Goal: Transaction & Acquisition: Purchase product/service

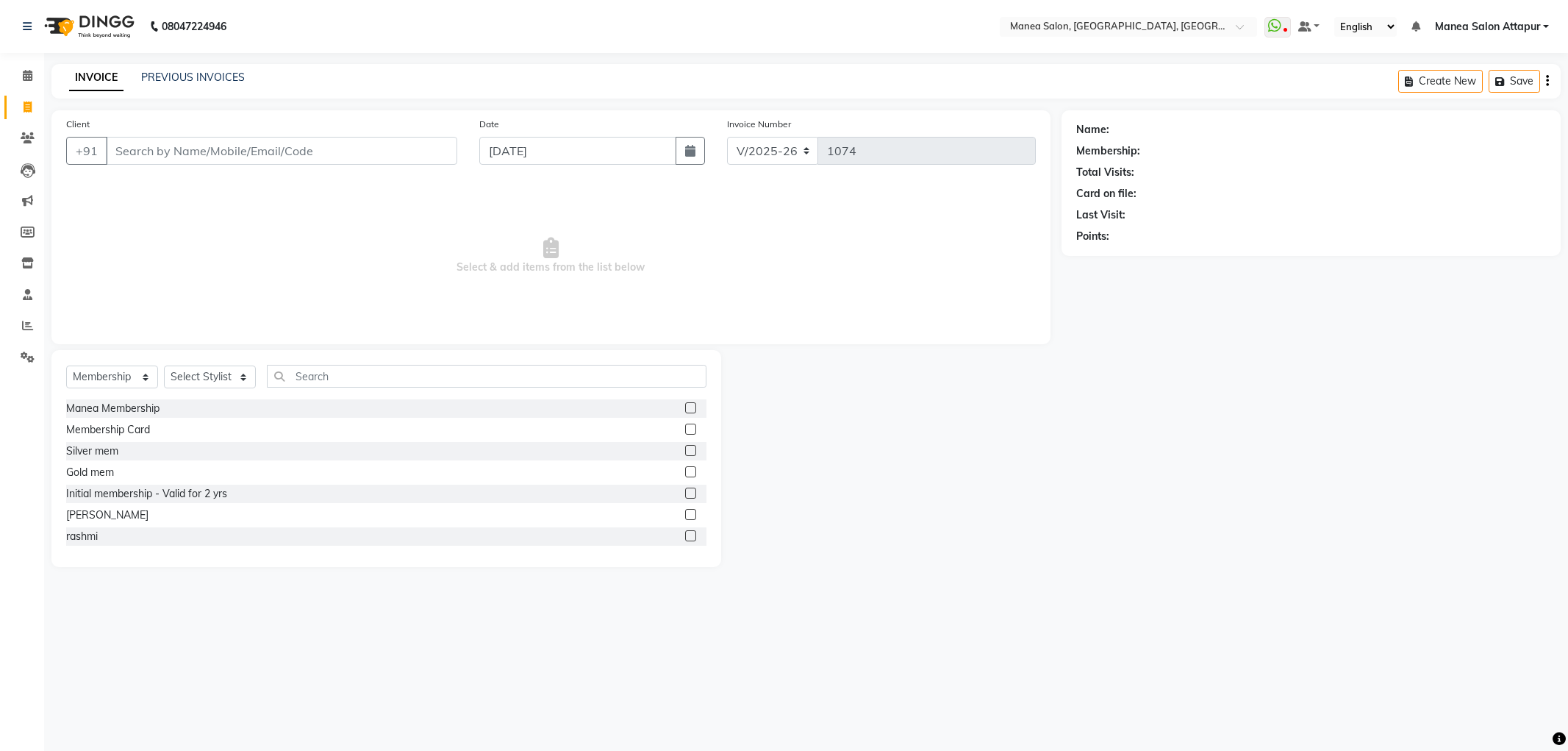
select select "6587"
select select "membership"
click at [19, 327] on span at bounding box center [27, 325] width 26 height 17
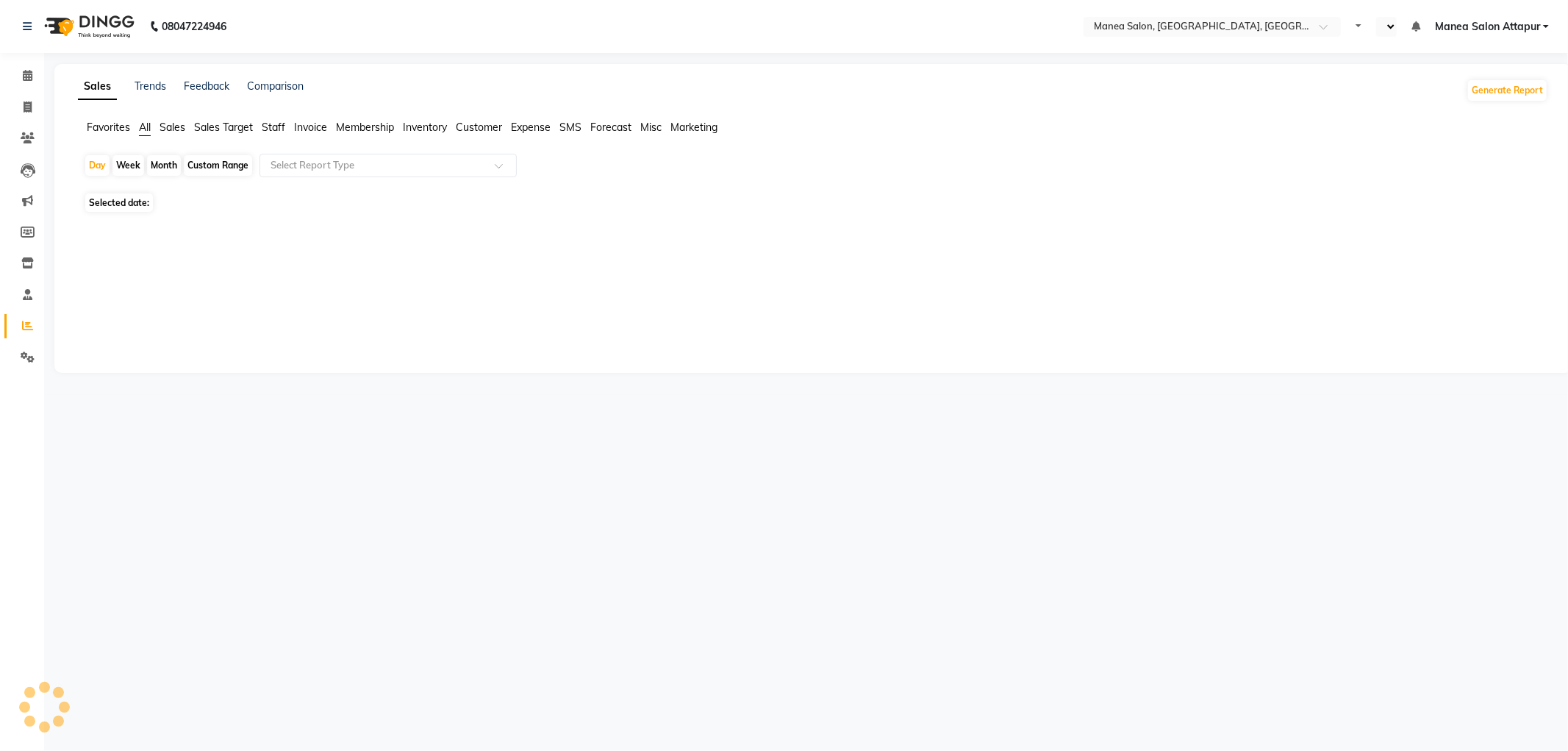
select select "en"
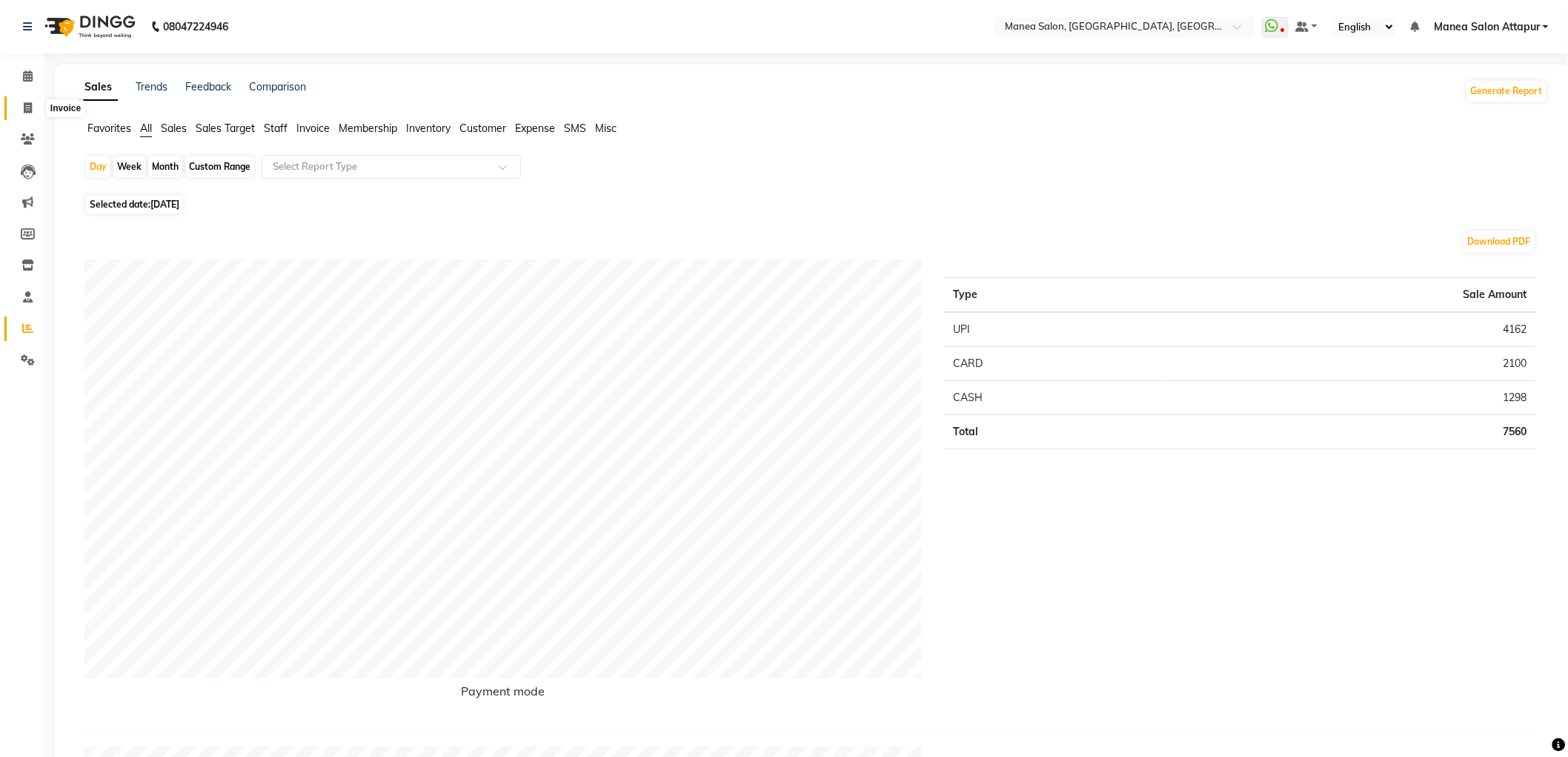
click at [24, 108] on icon at bounding box center [28, 108] width 8 height 12
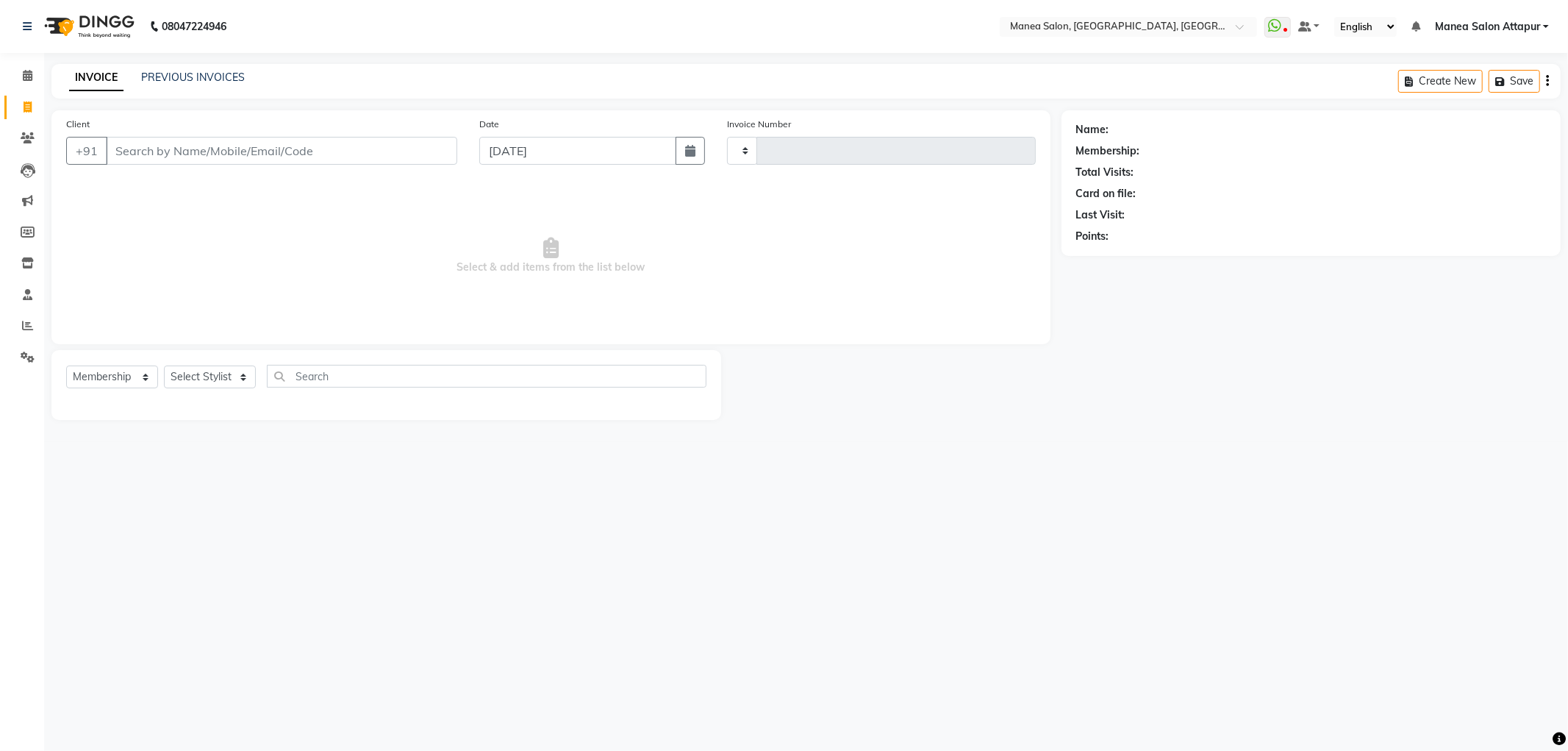
click at [99, 390] on div "Select Service Product Membership Package Voucher Prepaid Gift Card Select Styl…" at bounding box center [386, 382] width 640 height 34
click at [101, 384] on select "Select Service Product Membership Package Voucher Prepaid Gift Card" at bounding box center [112, 377] width 92 height 23
click at [66, 366] on select "Select Service Product Membership Package Voucher Prepaid Gift Card" at bounding box center [112, 377] width 92 height 23
drag, startPoint x: 117, startPoint y: 371, endPoint x: 116, endPoint y: 388, distance: 17.0
click at [117, 371] on select "Select Service Product Membership Package Voucher Prepaid Gift Card" at bounding box center [112, 377] width 92 height 23
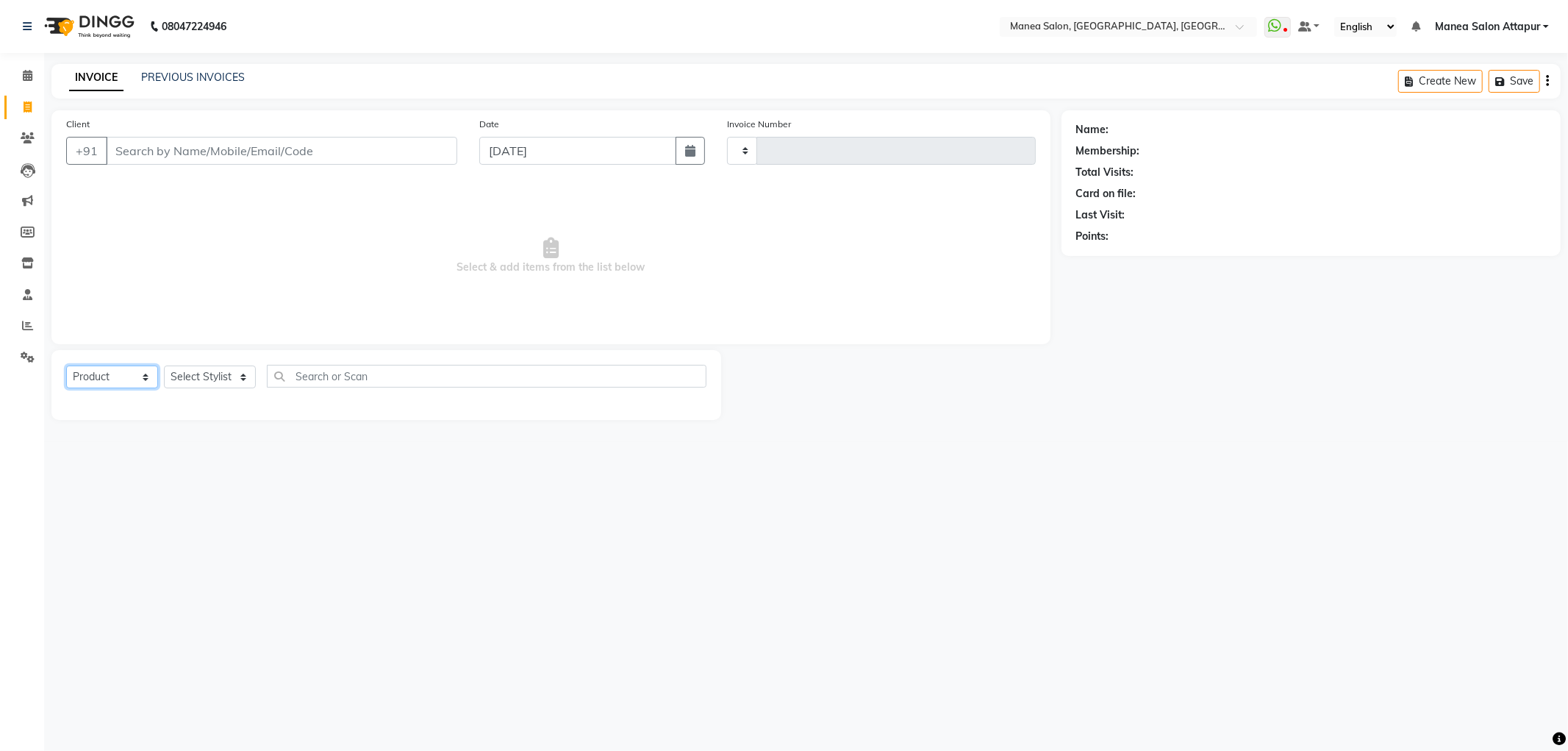
select select "service"
click at [66, 366] on select "Select Service Product Membership Package Voucher Prepaid Gift Card" at bounding box center [112, 377] width 92 height 23
drag, startPoint x: 119, startPoint y: 372, endPoint x: 120, endPoint y: 387, distance: 15.0
click at [119, 372] on select "Select Service Product Membership Package Voucher Prepaid Gift Card" at bounding box center [112, 377] width 92 height 23
click at [66, 366] on select "Select Service Product Membership Package Voucher Prepaid Gift Card" at bounding box center [112, 377] width 92 height 23
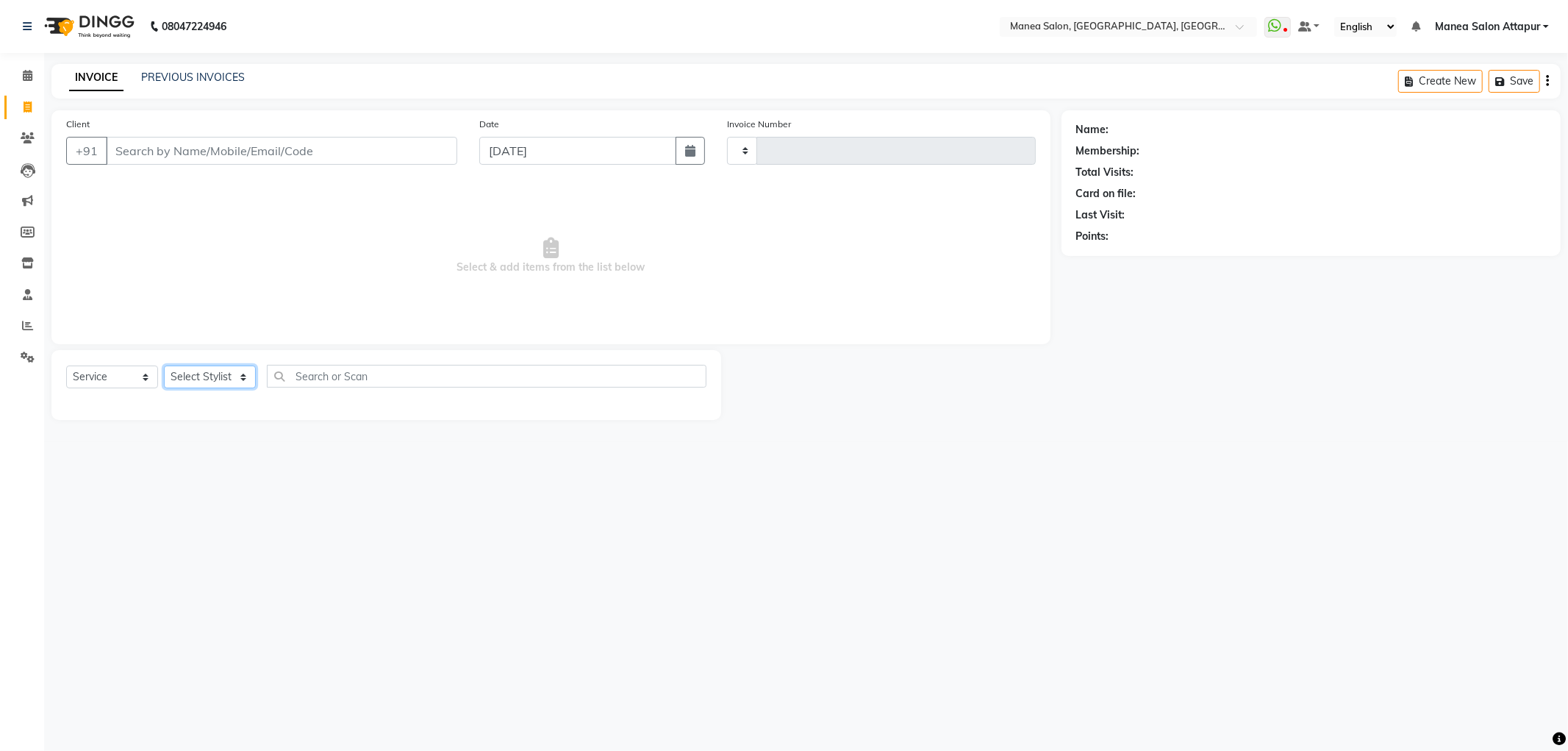
drag, startPoint x: 206, startPoint y: 378, endPoint x: 207, endPoint y: 423, distance: 45.0
click at [206, 378] on select "Select Stylist" at bounding box center [210, 377] width 92 height 23
drag, startPoint x: 203, startPoint y: 383, endPoint x: 184, endPoint y: 380, distance: 19.2
click at [201, 383] on select "Select Stylist" at bounding box center [210, 377] width 92 height 23
click at [138, 378] on select "Select Service Product Membership Package Voucher Prepaid Gift Card" at bounding box center [112, 377] width 92 height 23
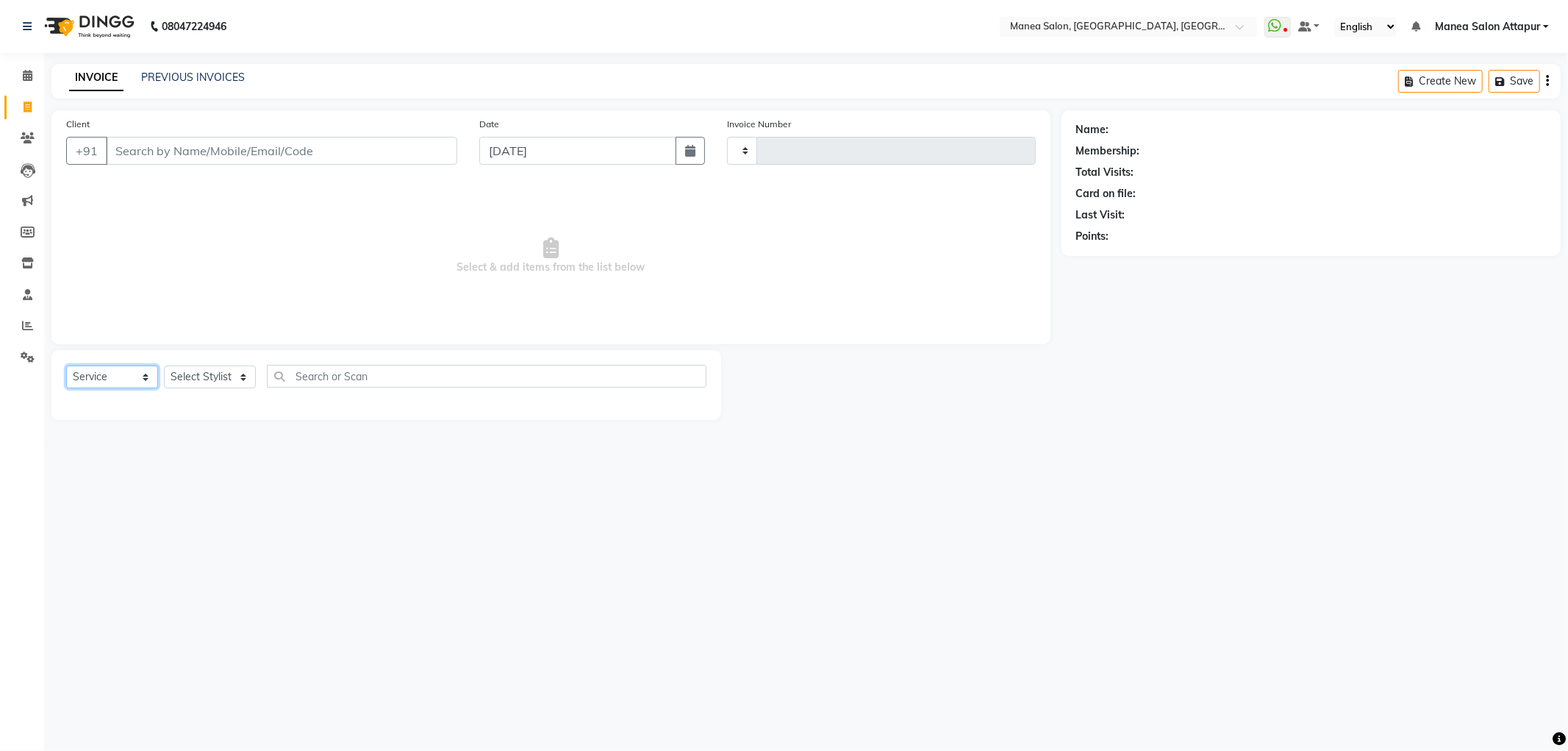
click at [66, 366] on select "Select Service Product Membership Package Voucher Prepaid Gift Card" at bounding box center [112, 377] width 92 height 23
click at [197, 373] on select "Select Stylist" at bounding box center [210, 377] width 92 height 23
click at [1363, 263] on div "Name: Membership: Total Visits: Card on file: Last Visit: Points:" at bounding box center [1316, 264] width 510 height 309
click at [985, 556] on div "08047224946 Select Location × Manea Salon, Attapur, Hyderabad. WhatsApp Status …" at bounding box center [784, 376] width 1568 height 751
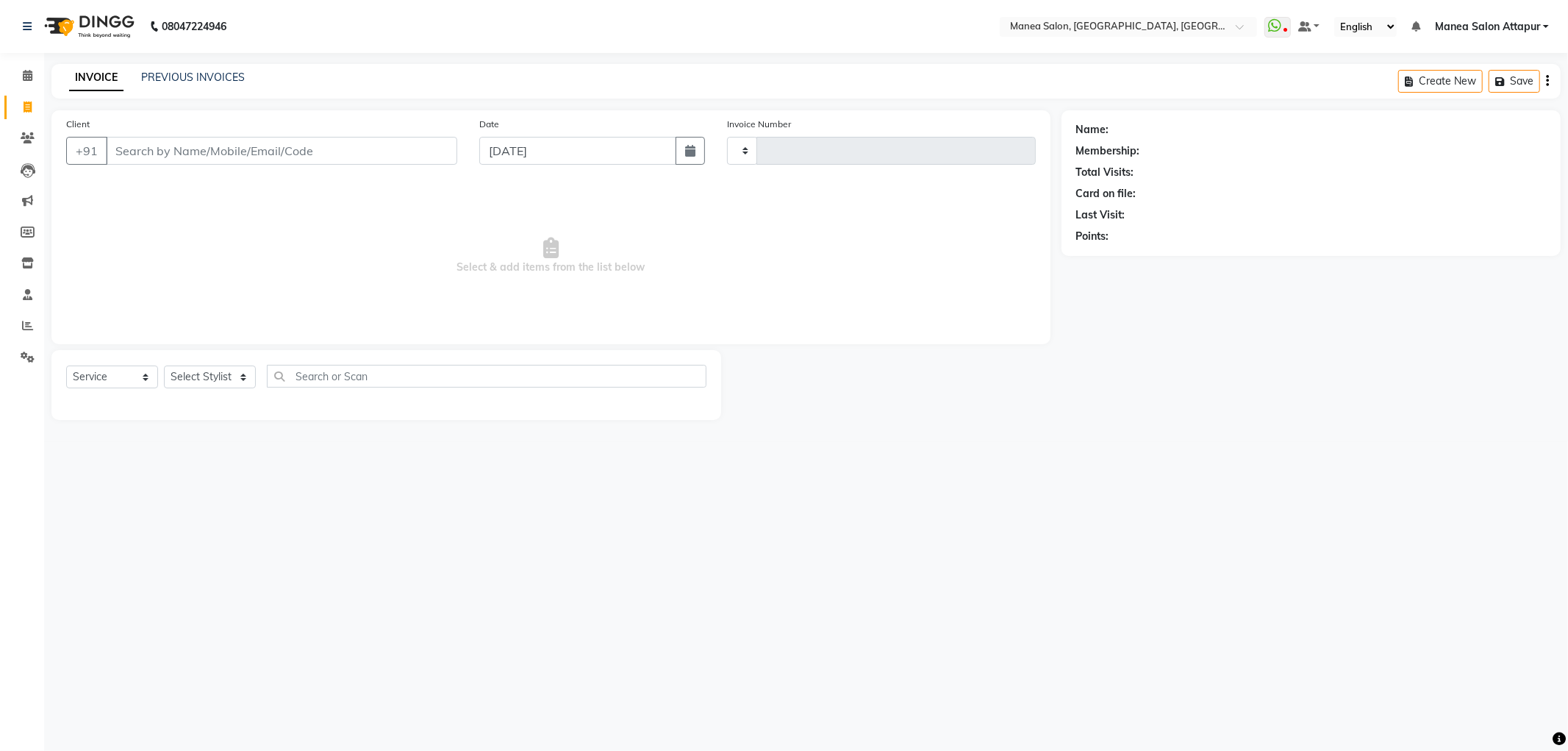
click at [99, 358] on div "Select Service Product Membership Package Voucher Prepaid Gift Card Select Styl…" at bounding box center [386, 384] width 670 height 70
click at [99, 374] on select "Select Service Product Membership Package Voucher Prepaid Gift Card" at bounding box center [112, 377] width 92 height 23
click at [66, 366] on select "Select Service Product Membership Package Voucher Prepaid Gift Card" at bounding box center [112, 377] width 92 height 23
click at [211, 372] on select "Select Stylist" at bounding box center [210, 377] width 92 height 23
click at [211, 373] on select "Select Stylist" at bounding box center [210, 377] width 92 height 23
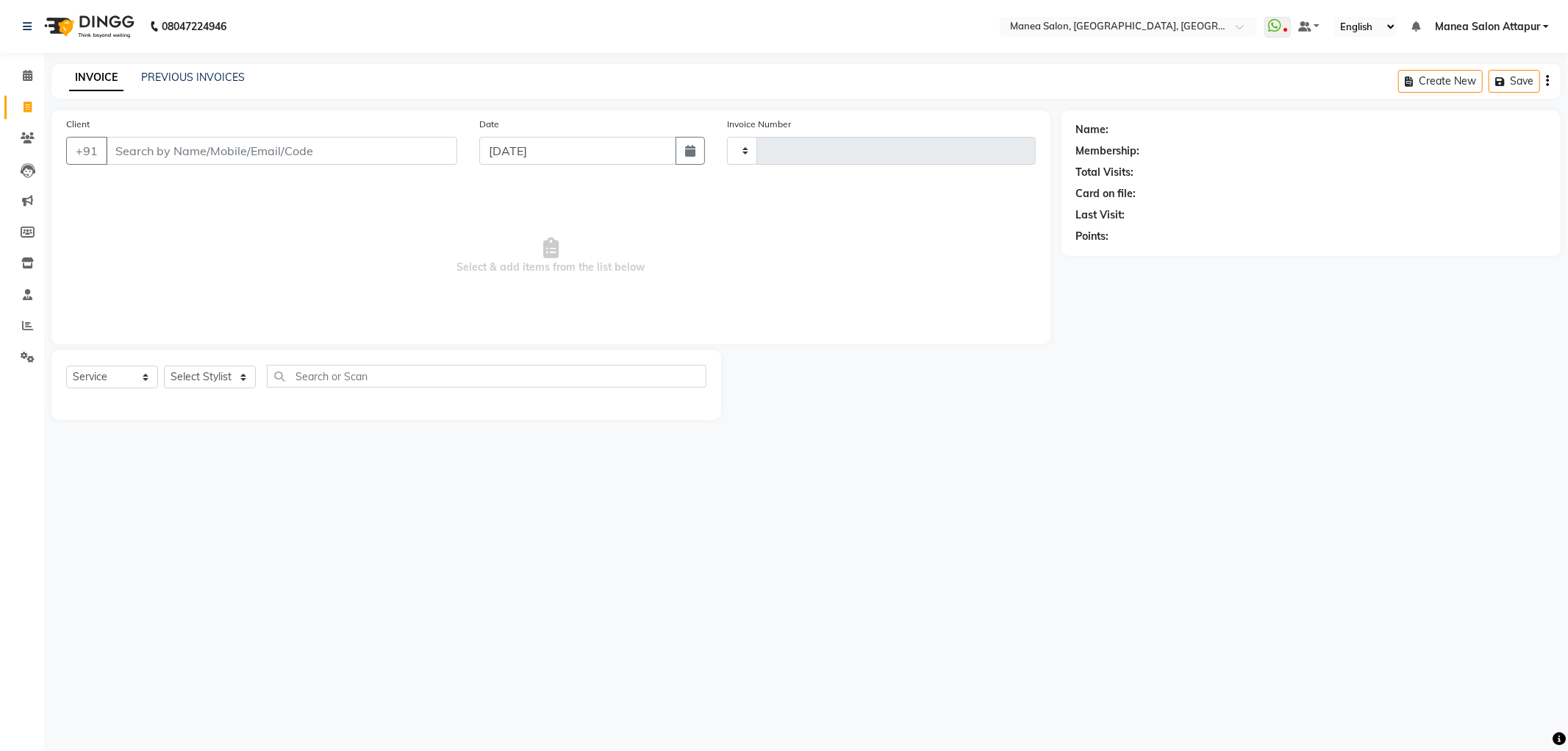
click at [175, 500] on div "08047224946 Select Location × Manea Salon, Attapur, Hyderabad. WhatsApp Status …" at bounding box center [784, 376] width 1568 height 751
click at [38, 130] on span at bounding box center [27, 138] width 26 height 17
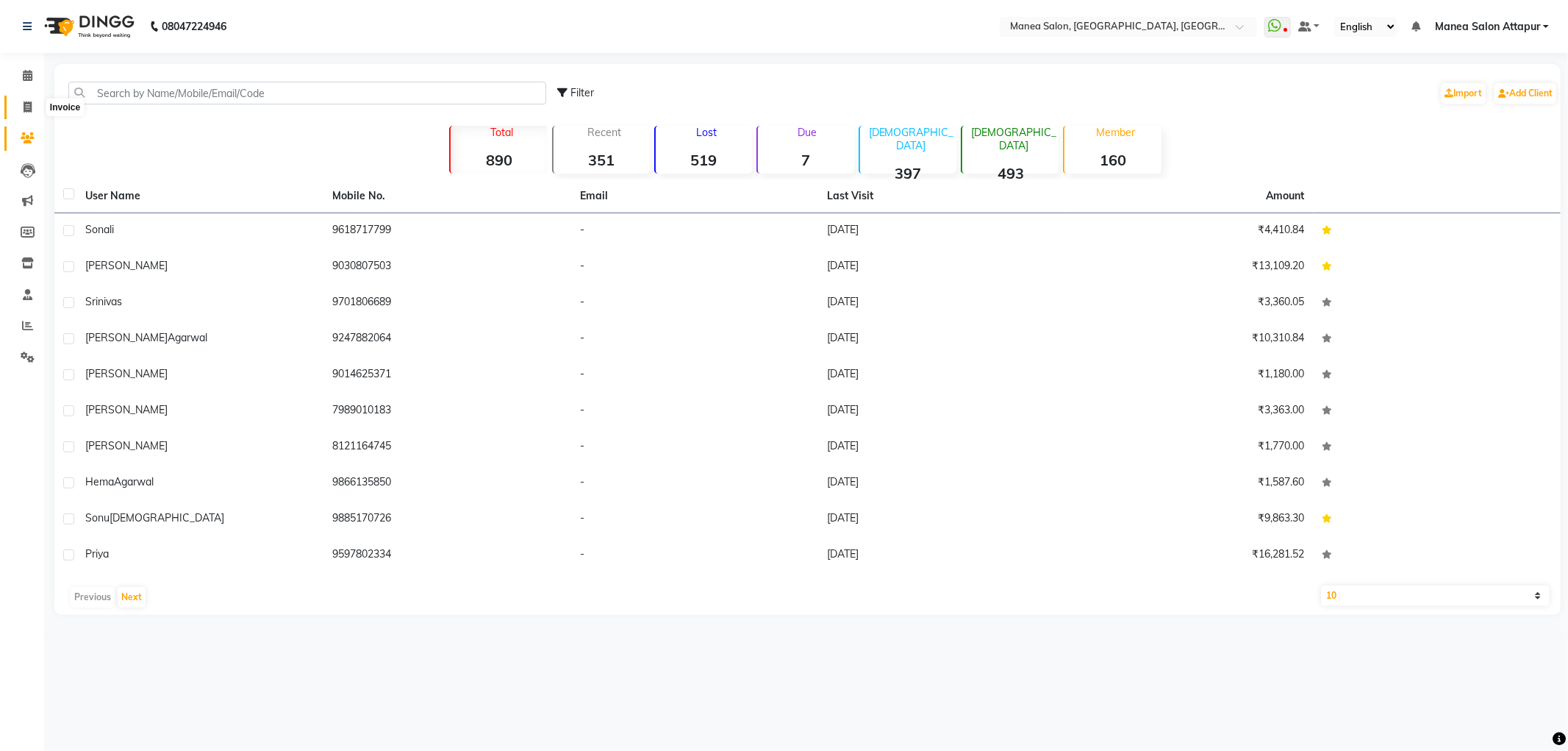
click at [32, 111] on span at bounding box center [27, 108] width 26 height 17
select select "service"
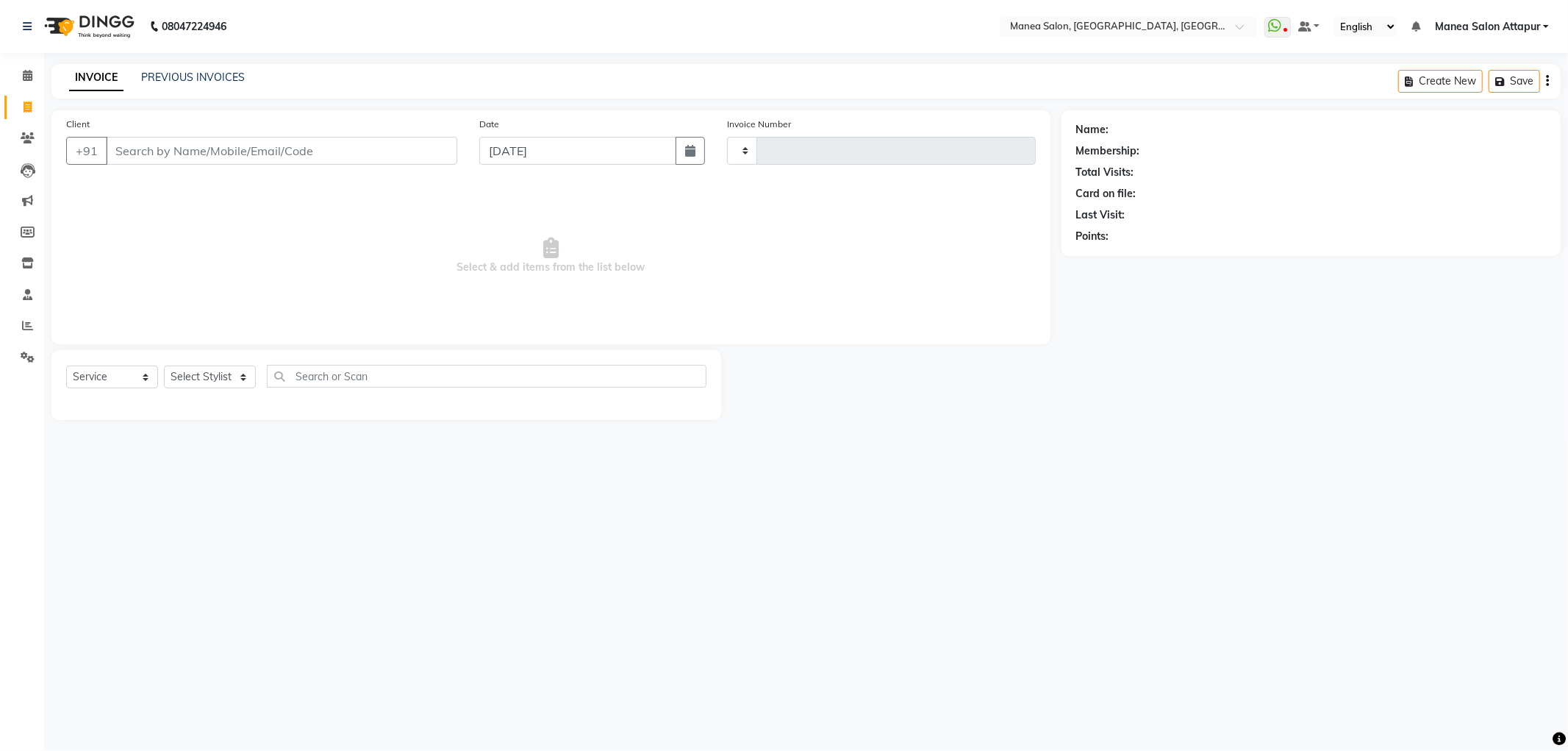
type input "1074"
select select "6587"
select select "membership"
click at [268, 152] on input "Client" at bounding box center [281, 151] width 352 height 28
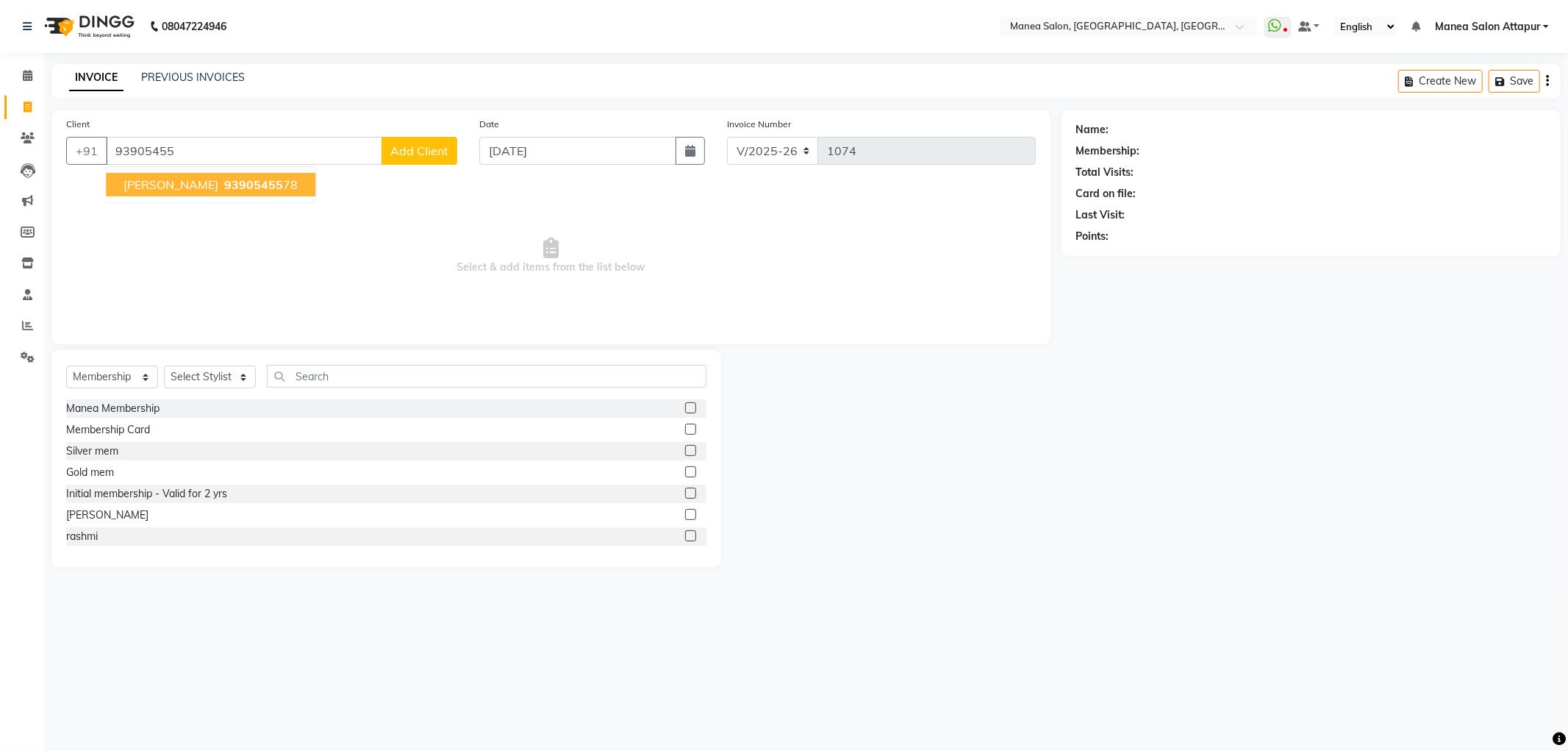
click at [235, 179] on span "93905455" at bounding box center [253, 184] width 59 height 15
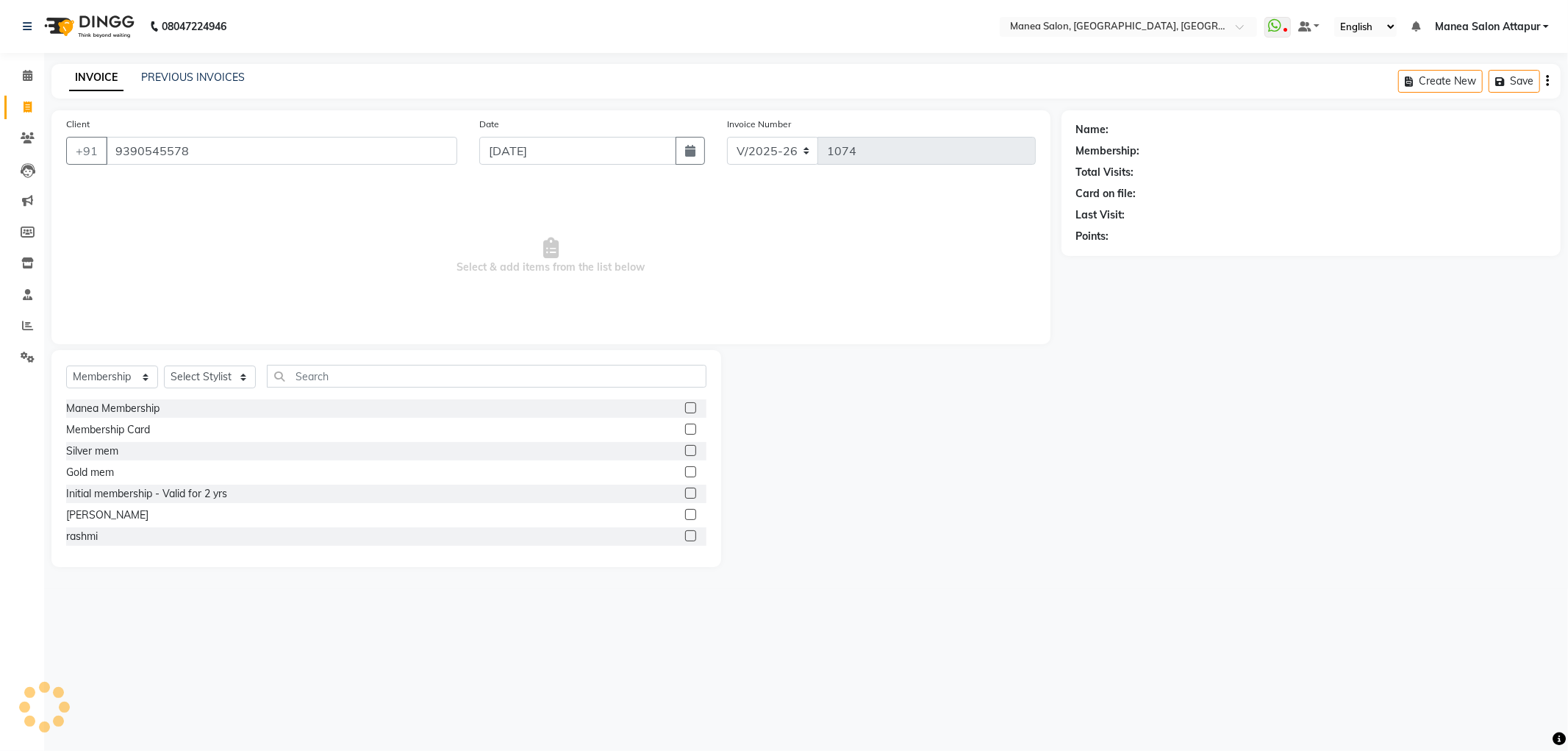
type input "9390545578"
click at [133, 379] on select "Select Service Product Membership Package Voucher Prepaid Gift Card" at bounding box center [112, 377] width 92 height 23
select select "service"
click at [66, 366] on select "Select Service Product Membership Package Voucher Prepaid Gift Card" at bounding box center [112, 377] width 92 height 23
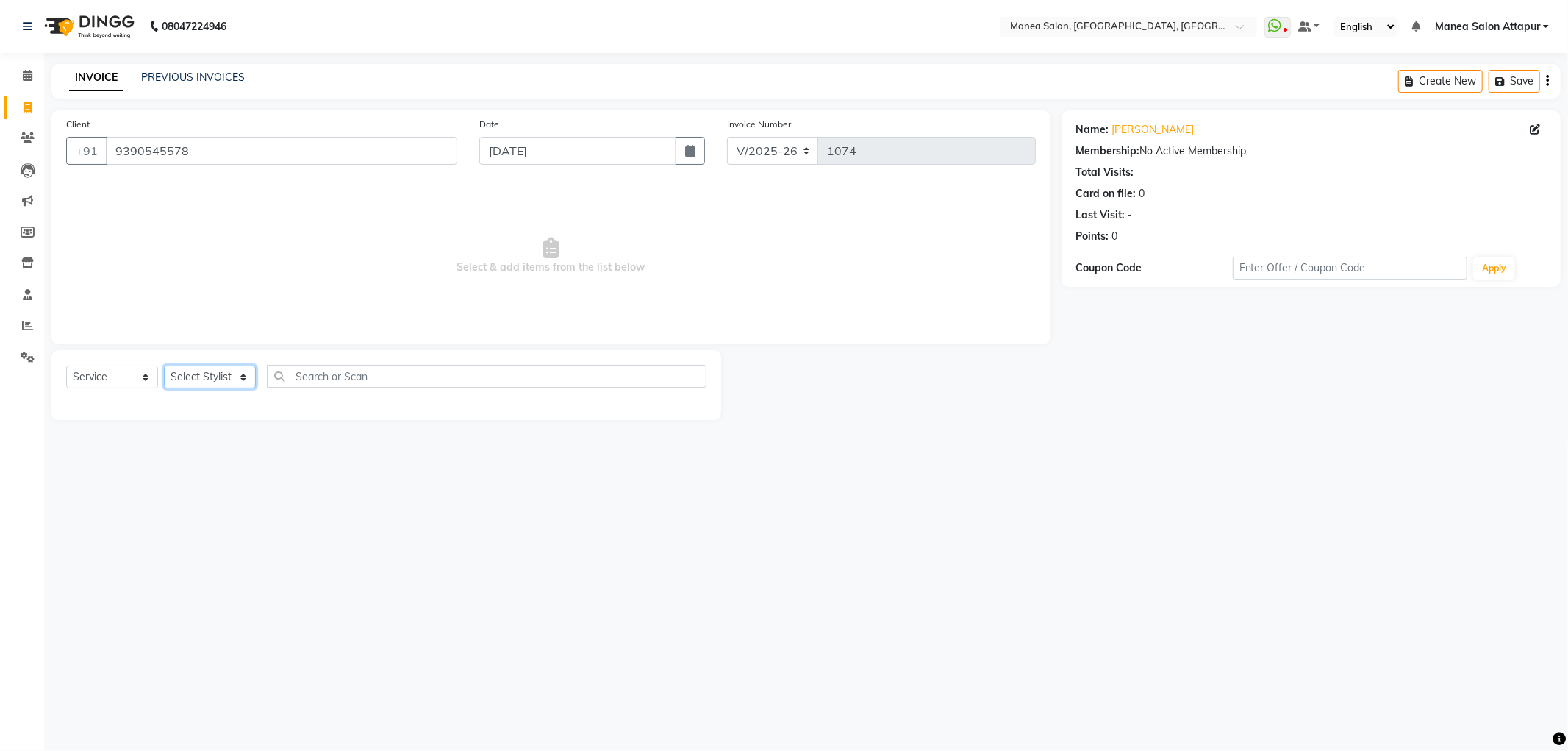
drag, startPoint x: 206, startPoint y: 375, endPoint x: 206, endPoint y: 385, distance: 10.0
click at [206, 375] on select "Select Stylist Aryan Ashok Devender Dasari Faizan Shaik Imran Padmja Rajee Salm…" at bounding box center [210, 377] width 92 height 23
select select "84082"
click at [164, 366] on select "Select Stylist Aryan Ashok Devender Dasari Faizan Shaik Imran Padmja Rajee Salm…" at bounding box center [210, 377] width 92 height 23
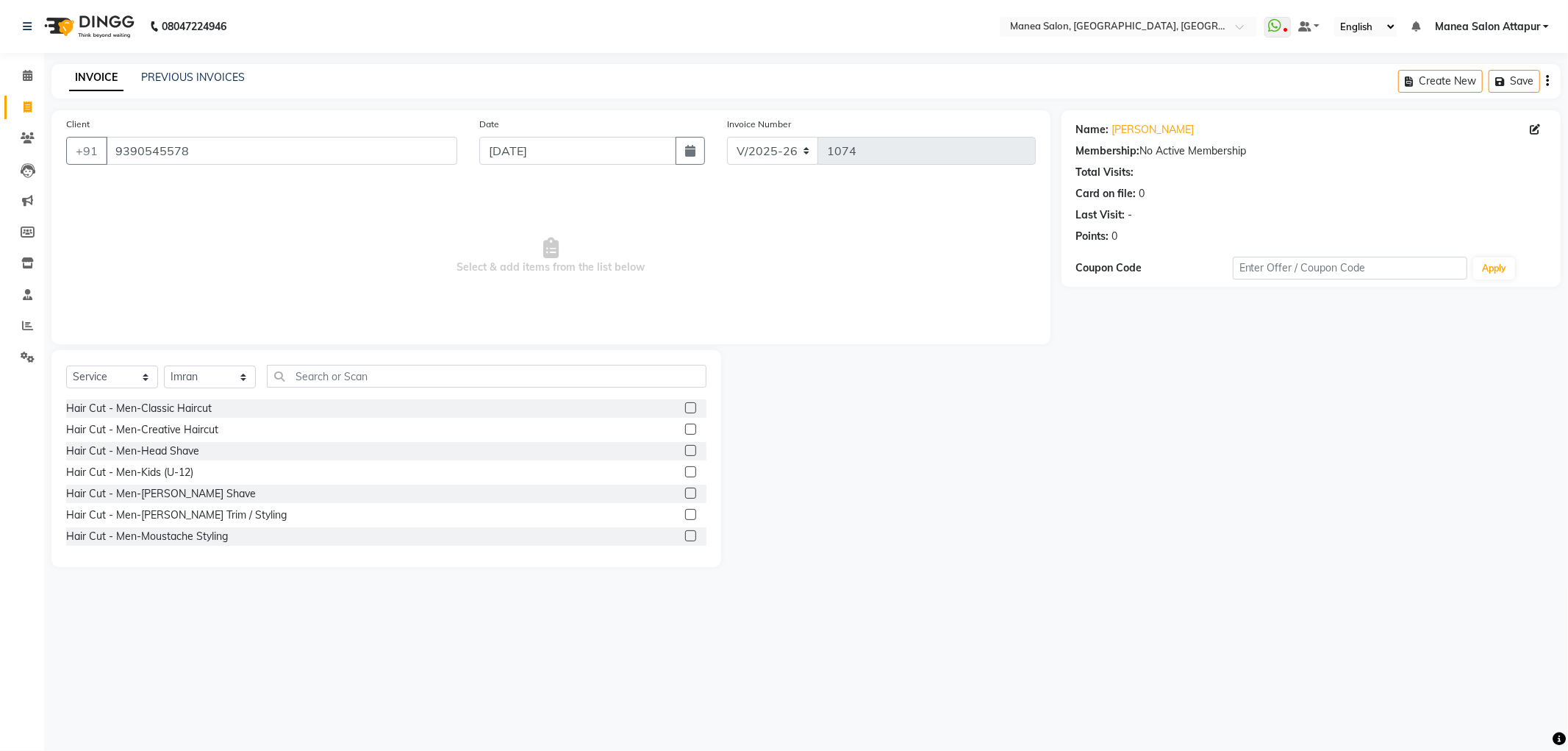
click at [685, 428] on label at bounding box center [690, 428] width 11 height 11
click at [685, 428] on input "checkbox" at bounding box center [689, 429] width 10 height 10
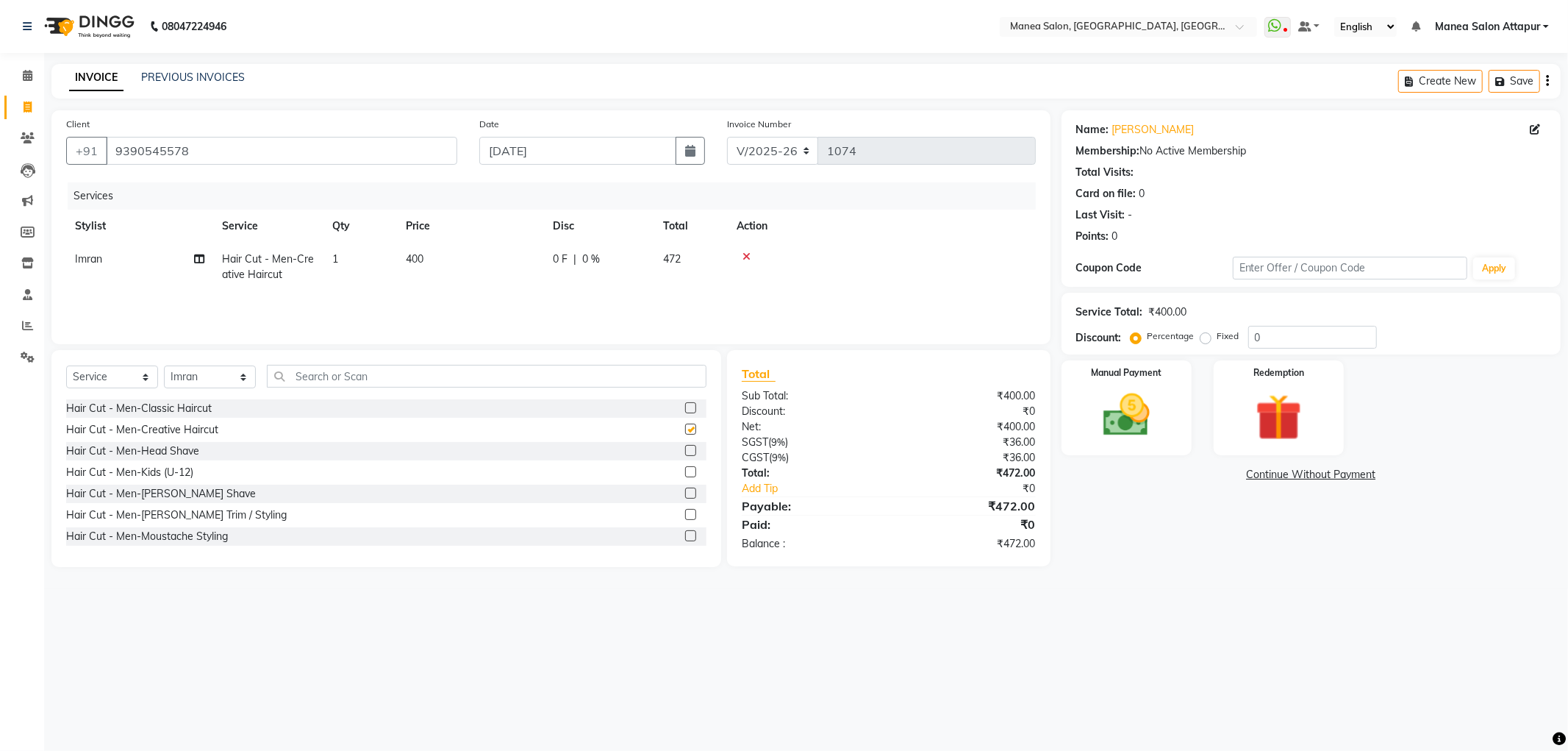
checkbox input "false"
click at [685, 412] on label at bounding box center [690, 407] width 11 height 11
click at [685, 412] on input "checkbox" at bounding box center [689, 408] width 10 height 10
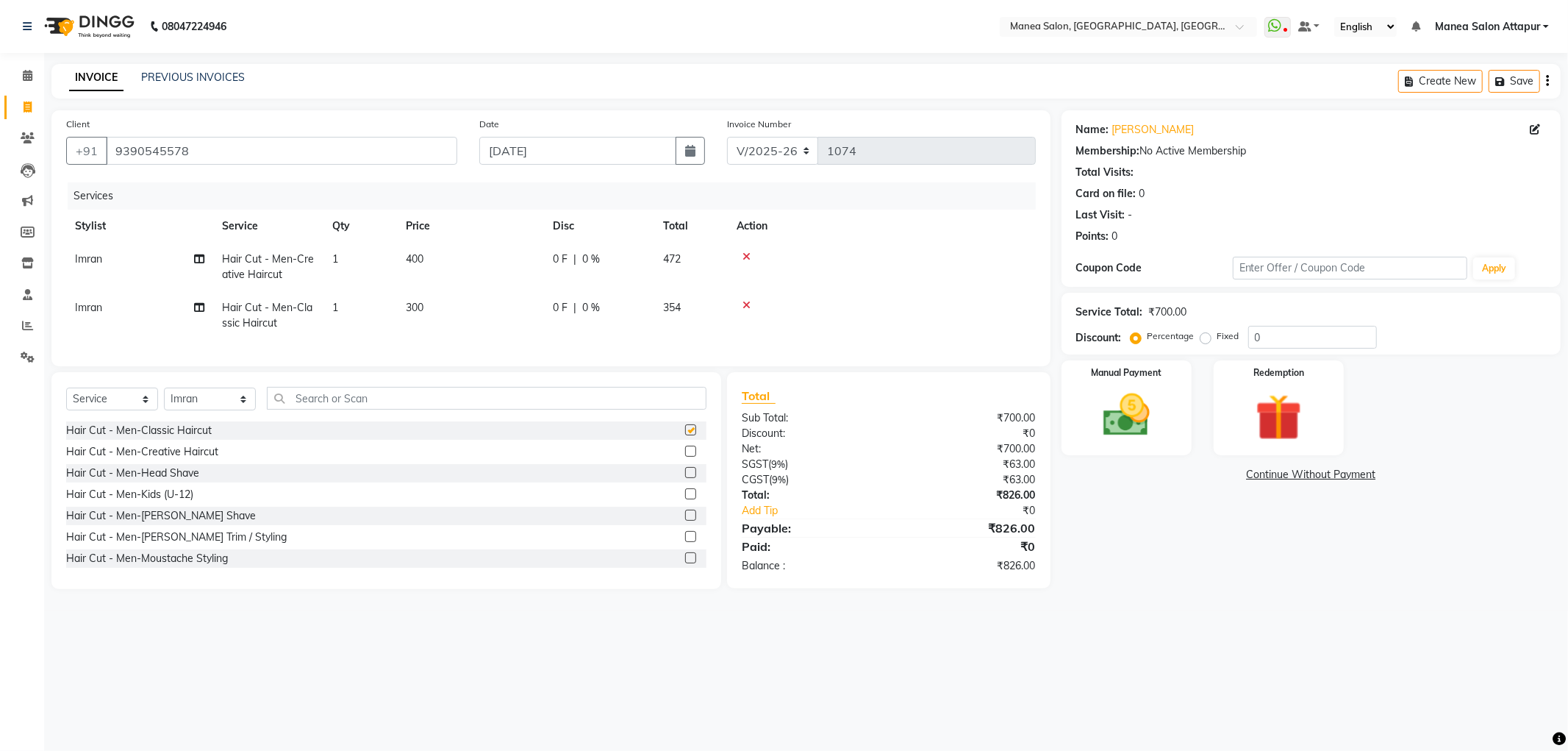
checkbox input "false"
click at [747, 255] on icon at bounding box center [746, 257] width 8 height 11
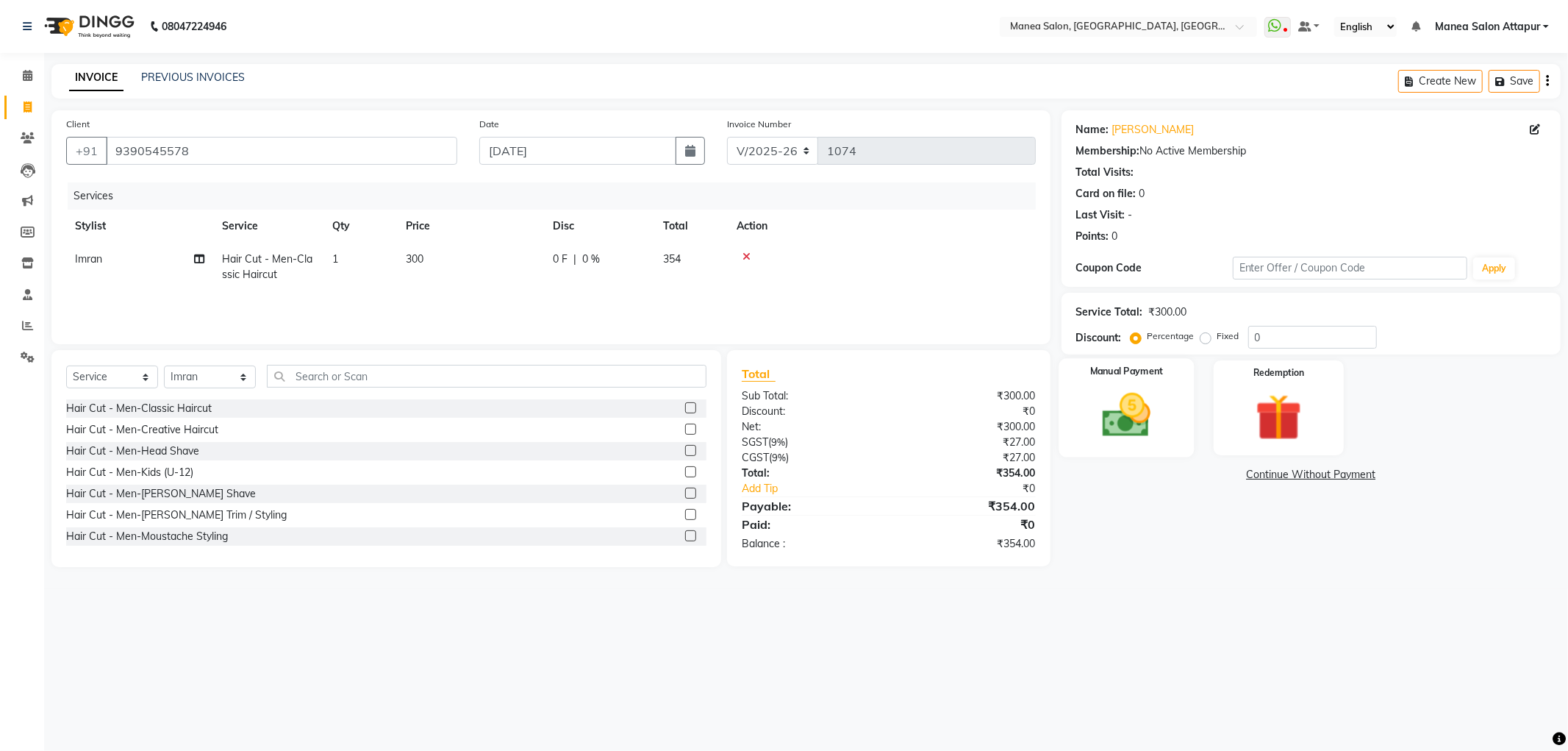
click at [1126, 398] on img at bounding box center [1126, 415] width 78 height 56
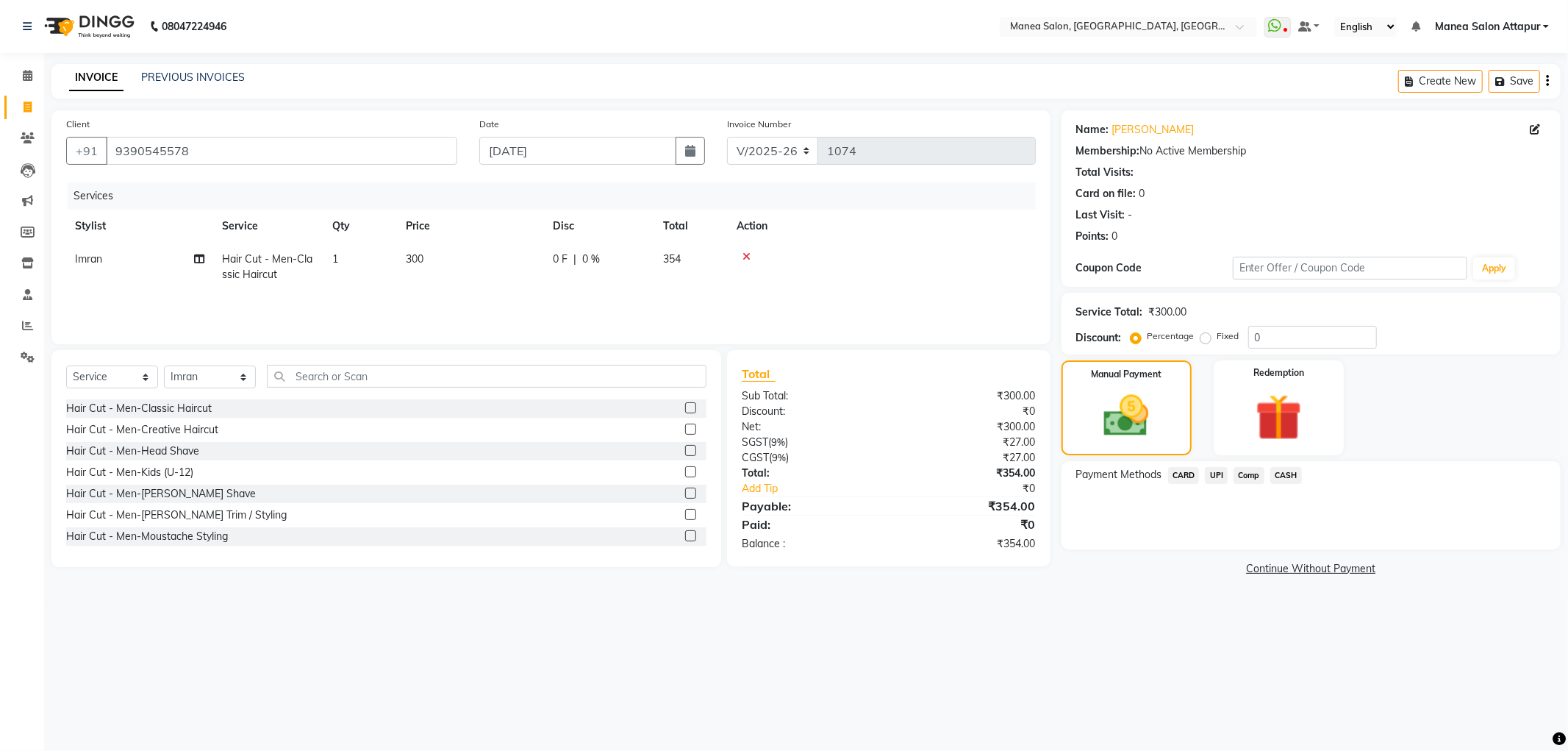
click at [1289, 474] on span "CASH" at bounding box center [1286, 475] width 32 height 17
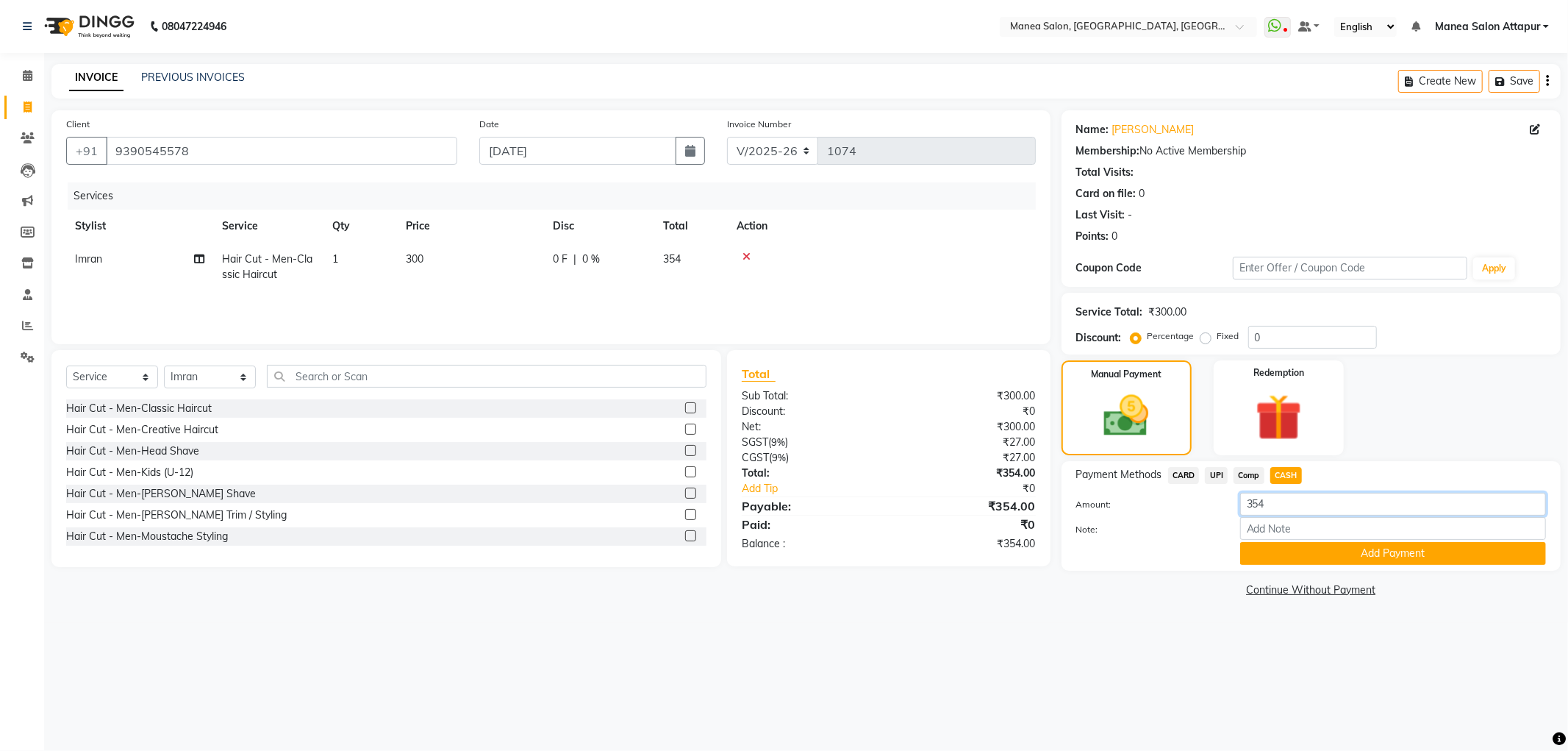
drag, startPoint x: 1284, startPoint y: 503, endPoint x: 1202, endPoint y: 503, distance: 82.0
click at [1202, 503] on div "Amount: 354" at bounding box center [1312, 505] width 492 height 25
type input "300"
click at [1303, 566] on div "Payment Methods CARD UPI Comp CASH Amount: 300 Note: Add Payment" at bounding box center [1311, 516] width 499 height 109
click at [1304, 556] on button "Add Payment" at bounding box center [1393, 554] width 306 height 23
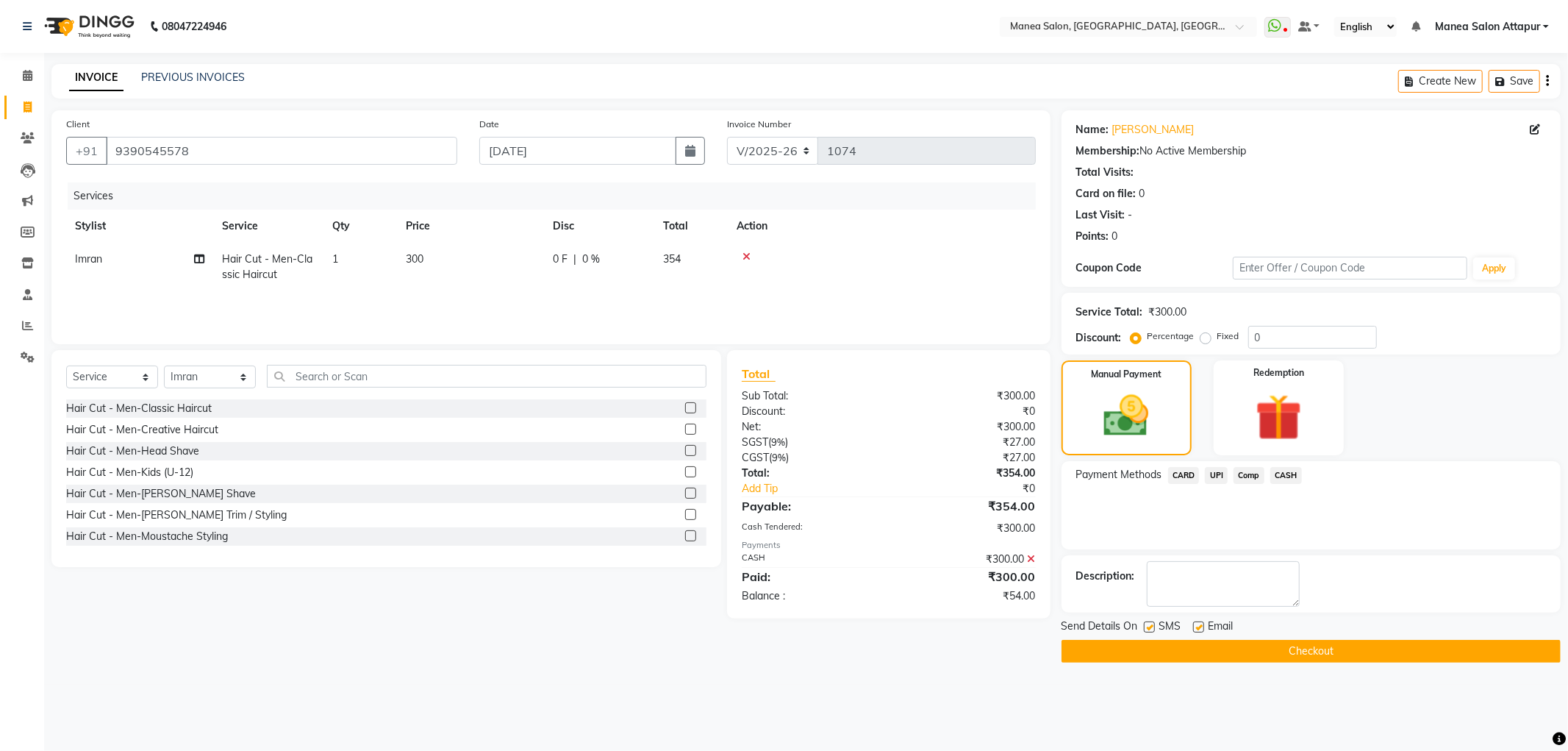
click at [1216, 478] on span "UPI" at bounding box center [1216, 475] width 23 height 17
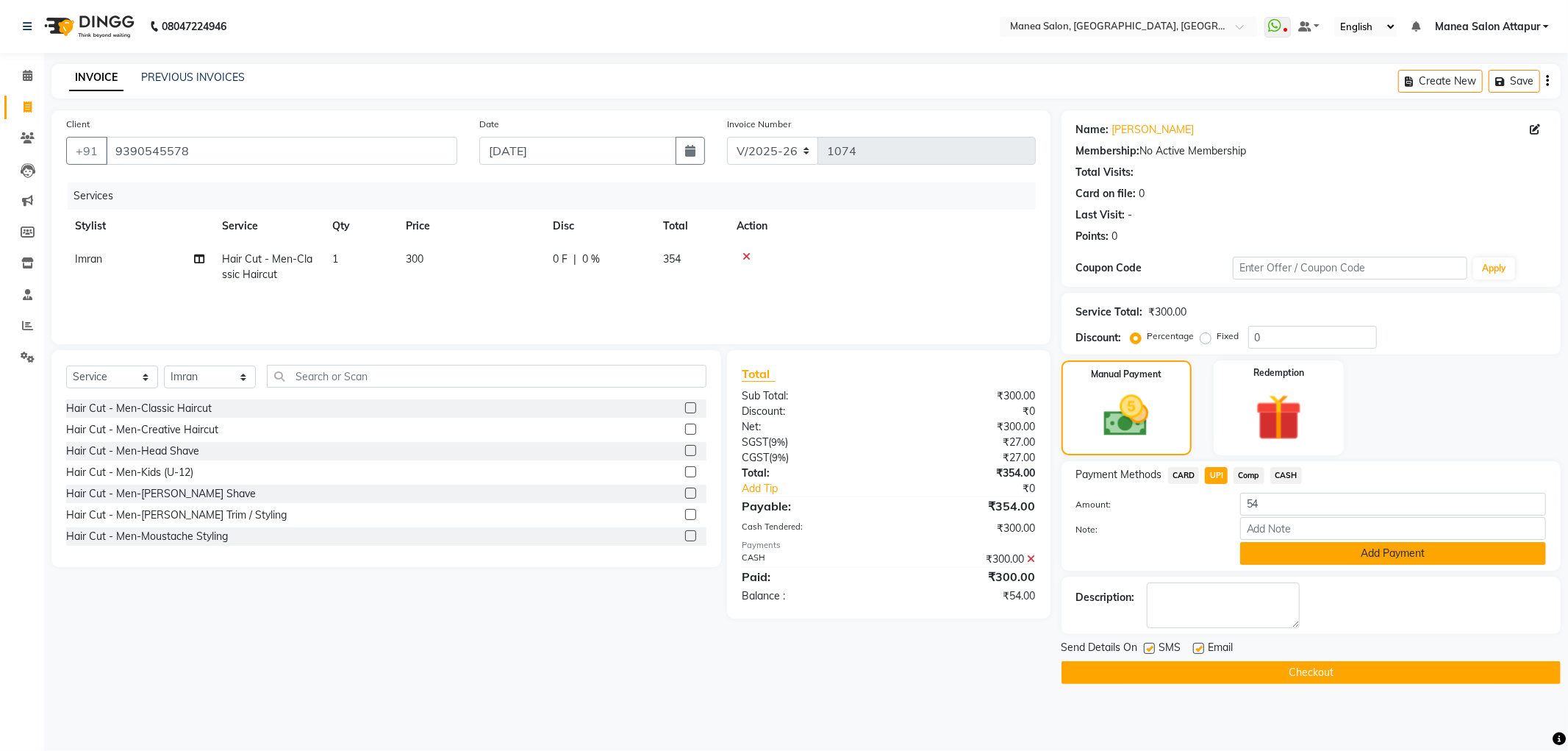
click at [1290, 555] on button "Add Payment" at bounding box center [1393, 554] width 306 height 23
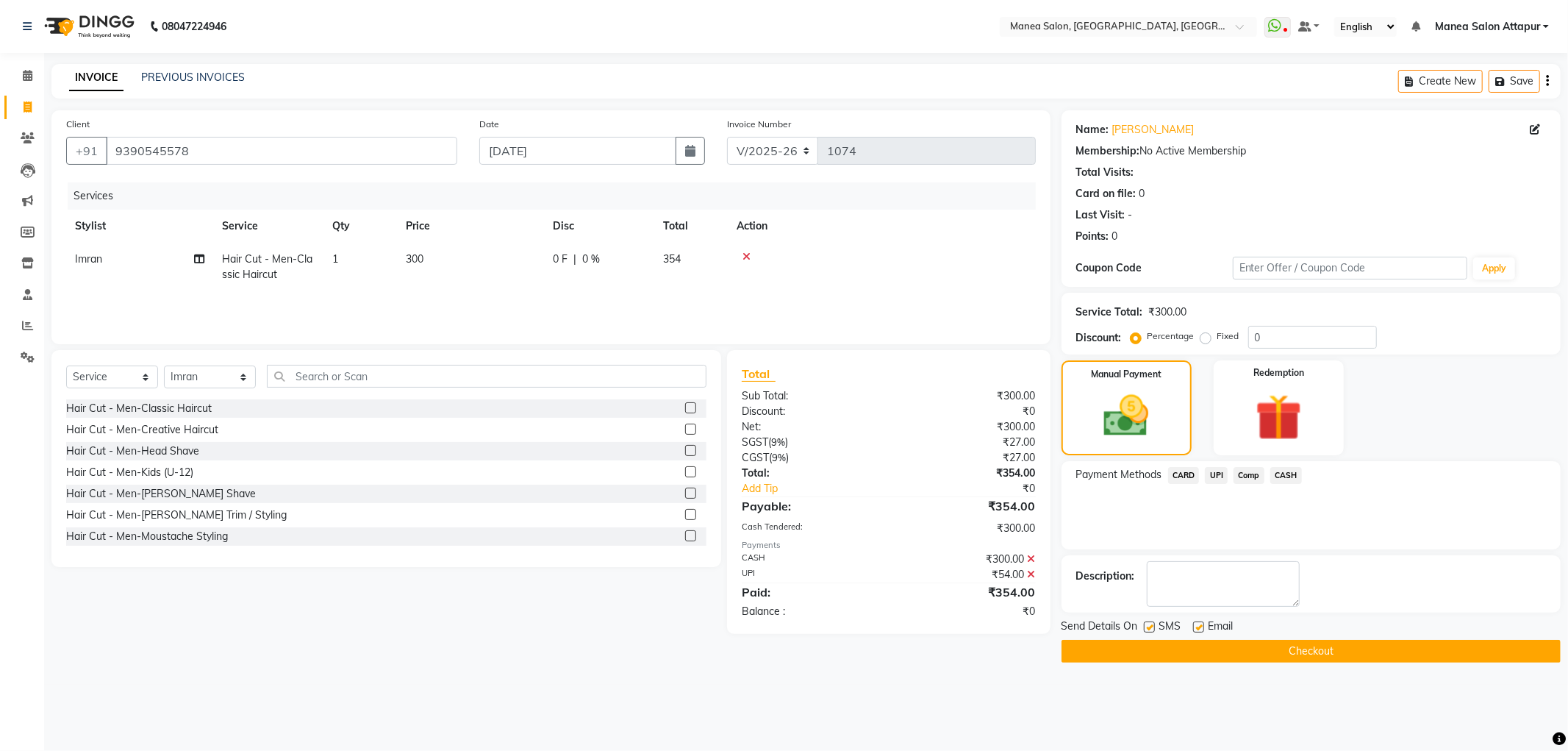
click at [1297, 643] on button "Checkout" at bounding box center [1311, 651] width 499 height 23
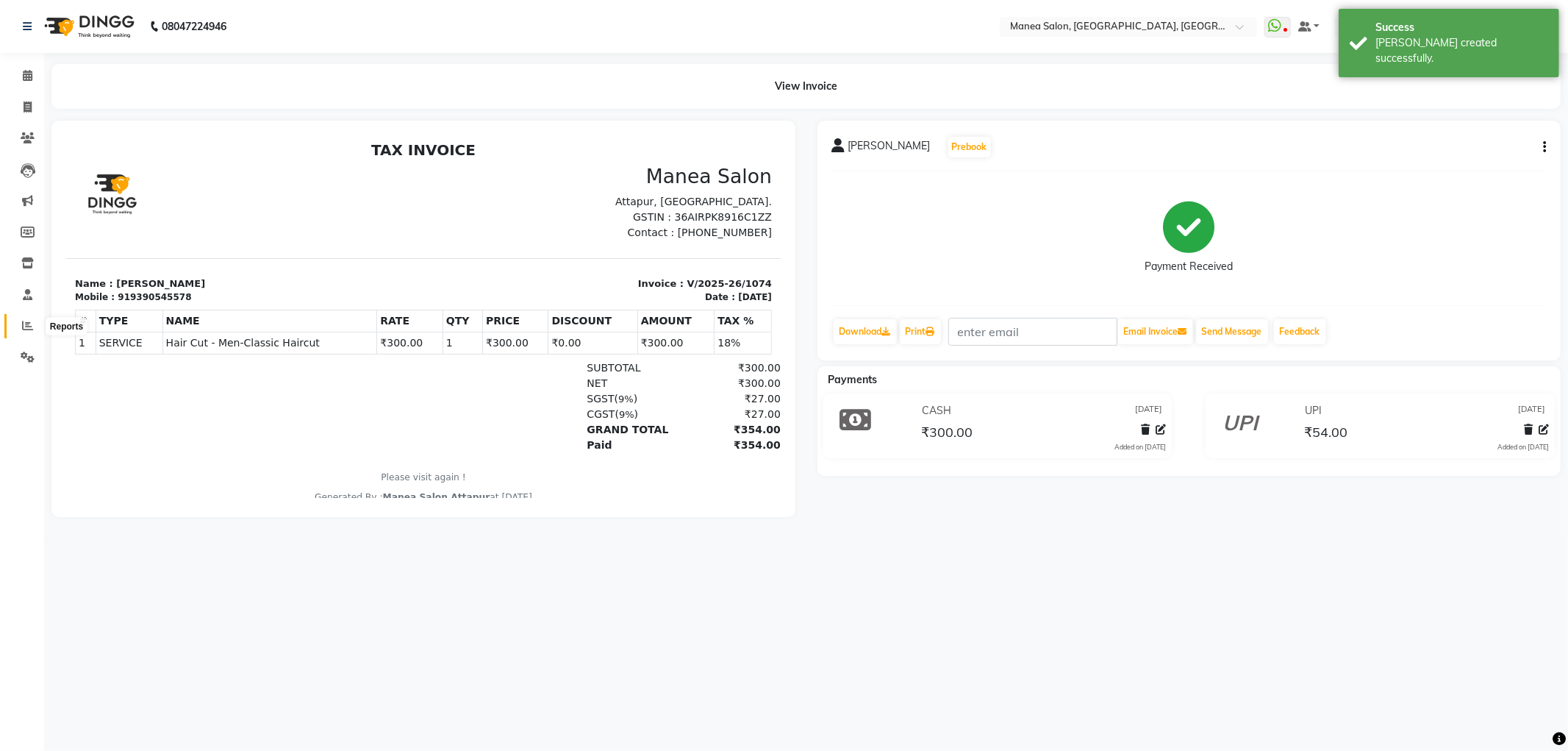
click at [18, 324] on span at bounding box center [27, 325] width 26 height 17
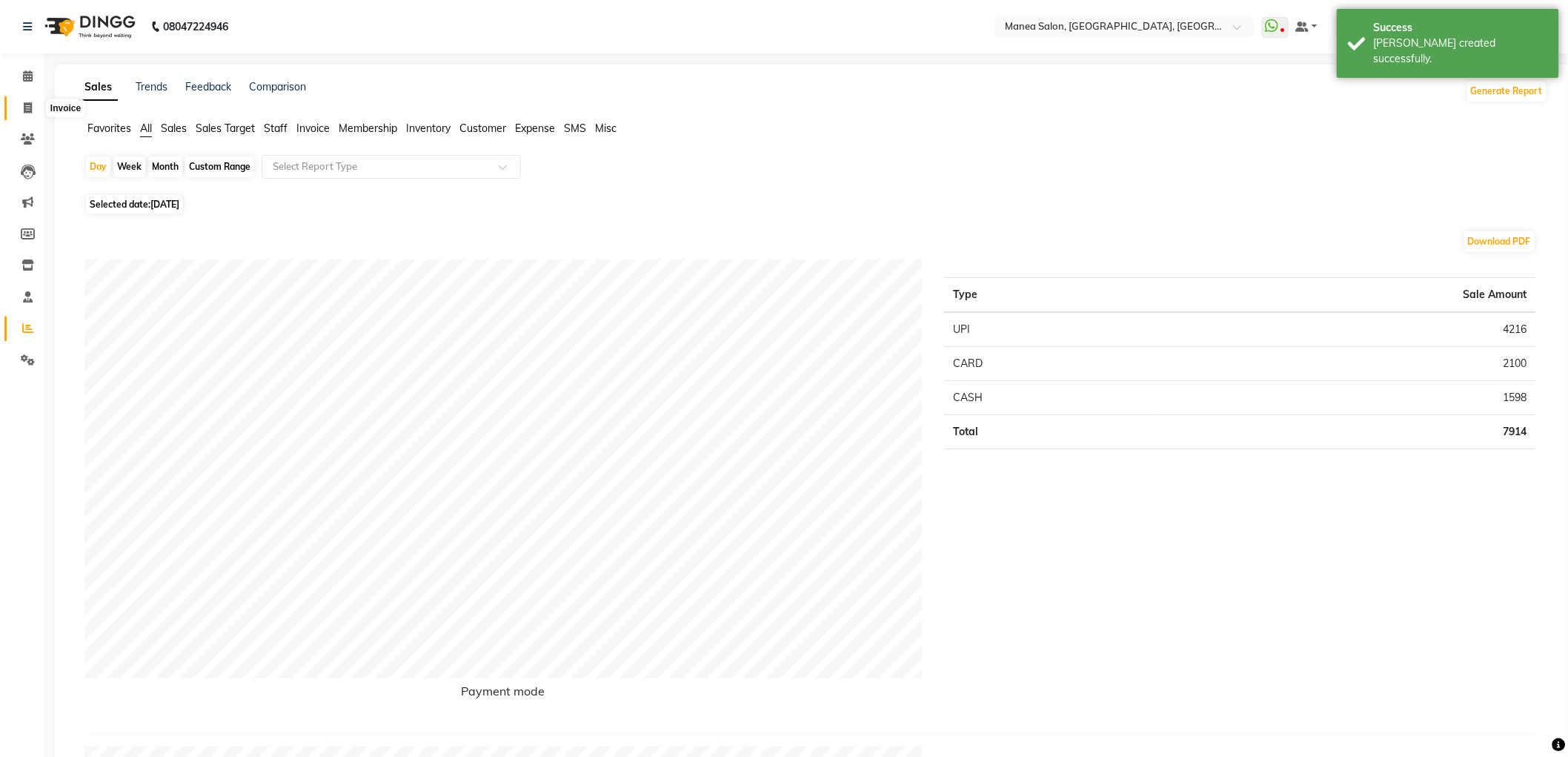
click at [28, 111] on icon at bounding box center [28, 108] width 8 height 12
select select "service"
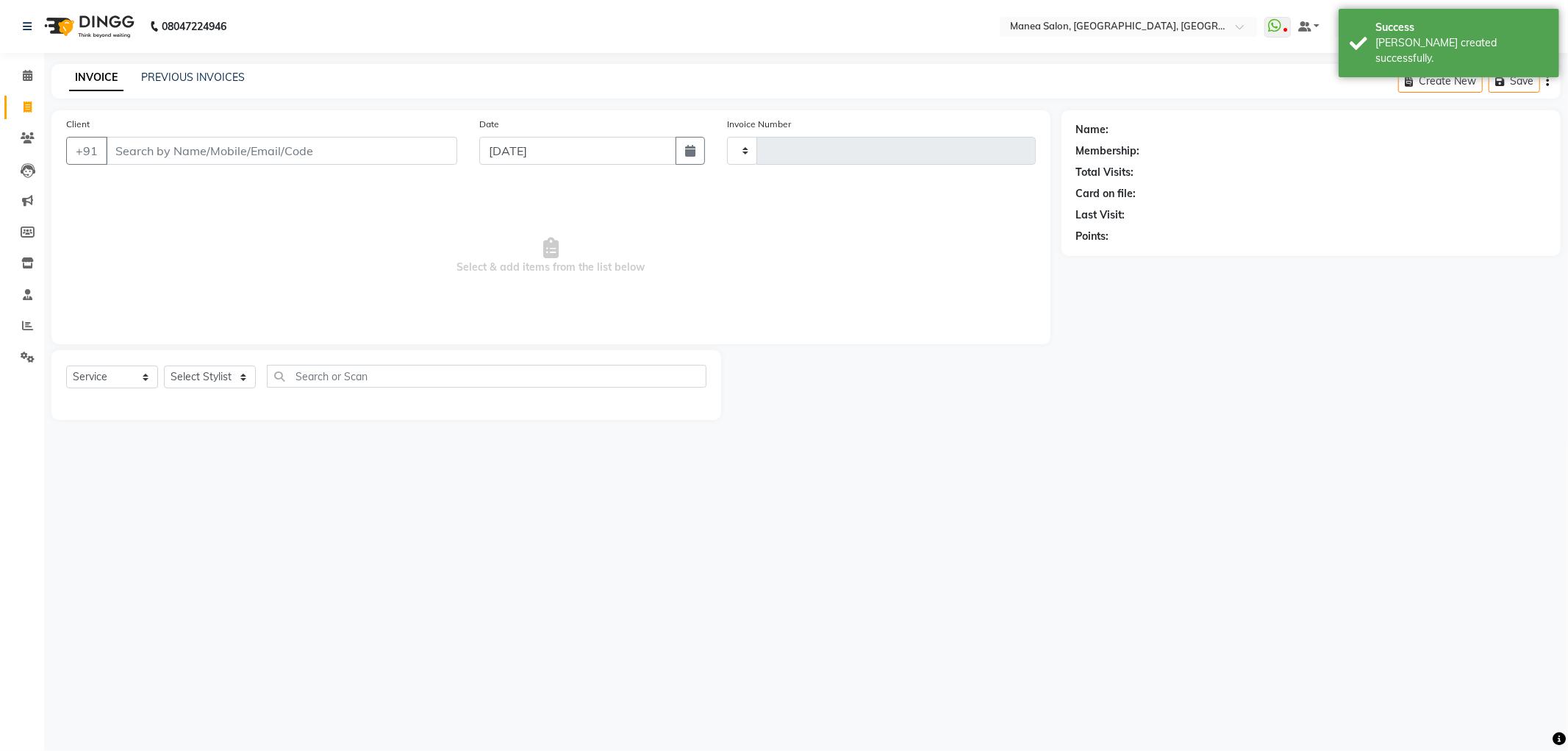
type input "1075"
select select "6587"
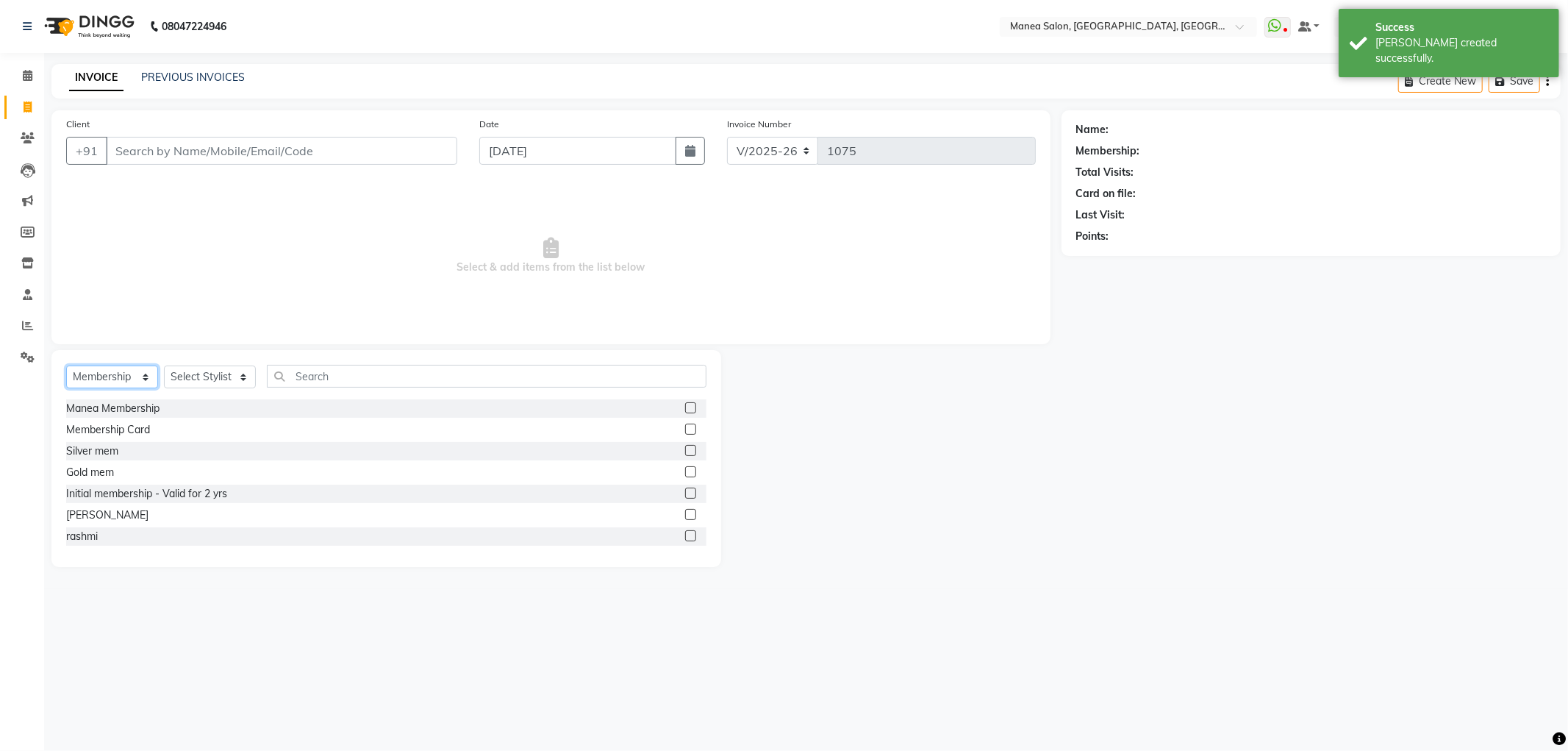
drag, startPoint x: 113, startPoint y: 376, endPoint x: 115, endPoint y: 386, distance: 10.2
click at [113, 376] on select "Select Service Product Membership Package Voucher Prepaid Gift Card" at bounding box center [112, 377] width 92 height 23
select select "service"
click at [66, 366] on select "Select Service Product Membership Package Voucher Prepaid Gift Card" at bounding box center [112, 377] width 92 height 23
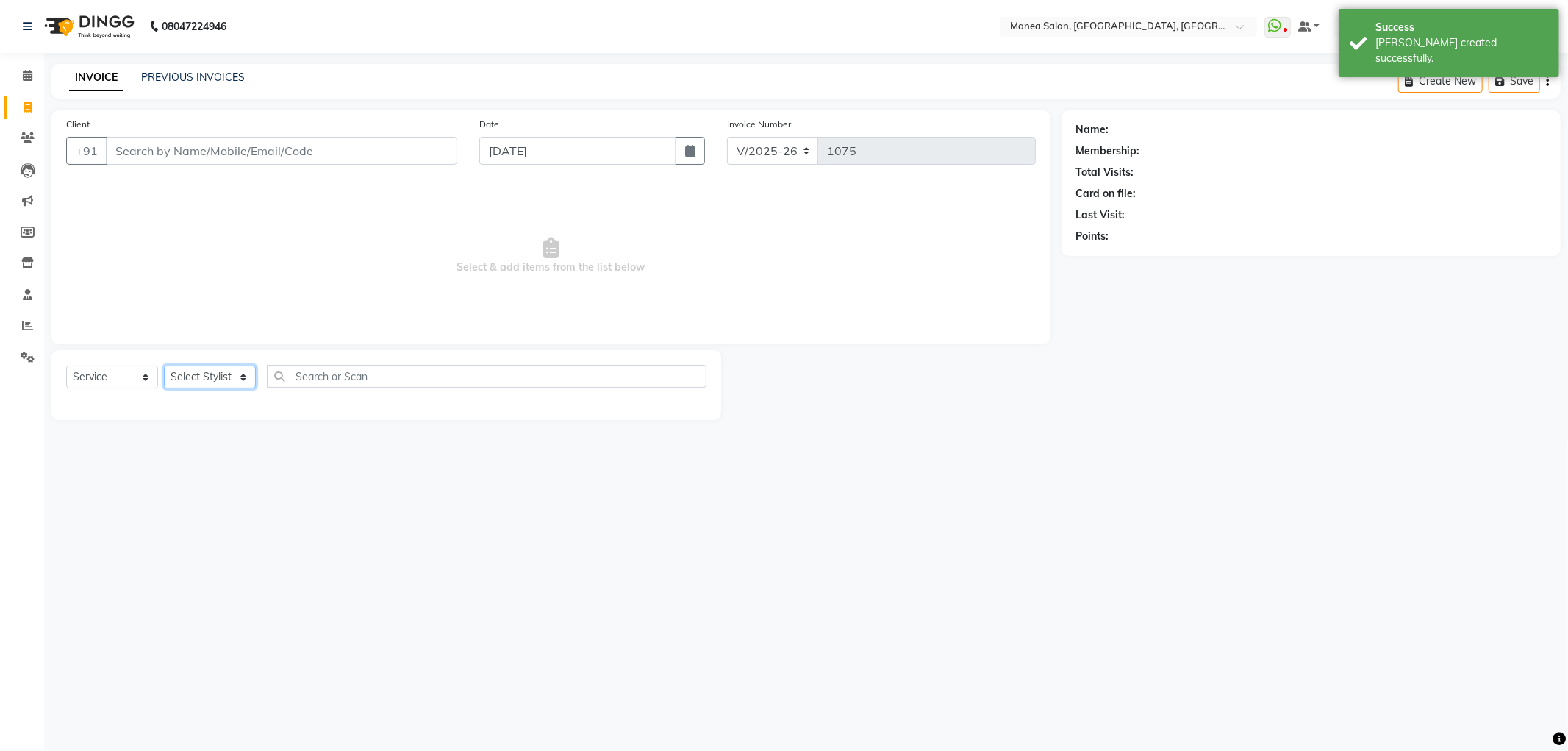
click at [193, 381] on select "Select Stylist Aryan Ashok Devender Dasari Faizan Shaik Imran Padmja Rajee Salm…" at bounding box center [210, 377] width 92 height 23
click at [164, 366] on select "Select Stylist Aryan Ashok Devender Dasari Faizan Shaik Imran Padmja Rajee Salm…" at bounding box center [210, 377] width 92 height 23
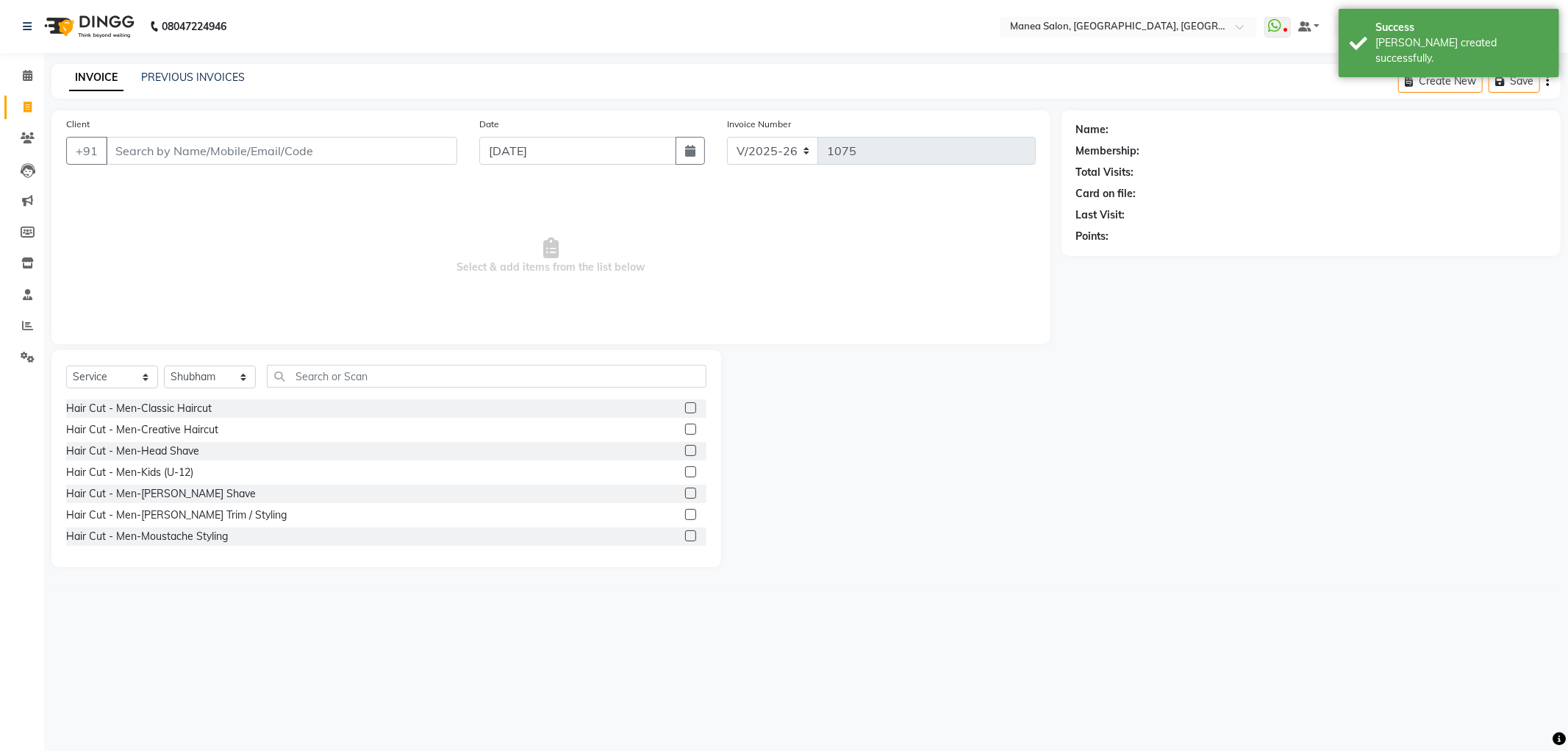
click at [218, 365] on div "Select Service Product Membership Package Voucher Prepaid Gift Card Select Styl…" at bounding box center [386, 382] width 640 height 34
drag, startPoint x: 214, startPoint y: 375, endPoint x: 211, endPoint y: 387, distance: 12.4
click at [214, 375] on select "Select Stylist Aryan Ashok Devender Dasari Faizan Shaik Imran Padmja Rajee Salm…" at bounding box center [210, 377] width 92 height 23
select select "78234"
click at [164, 366] on select "Select Stylist Aryan Ashok Devender Dasari Faizan Shaik Imran Padmja Rajee Salm…" at bounding box center [210, 377] width 92 height 23
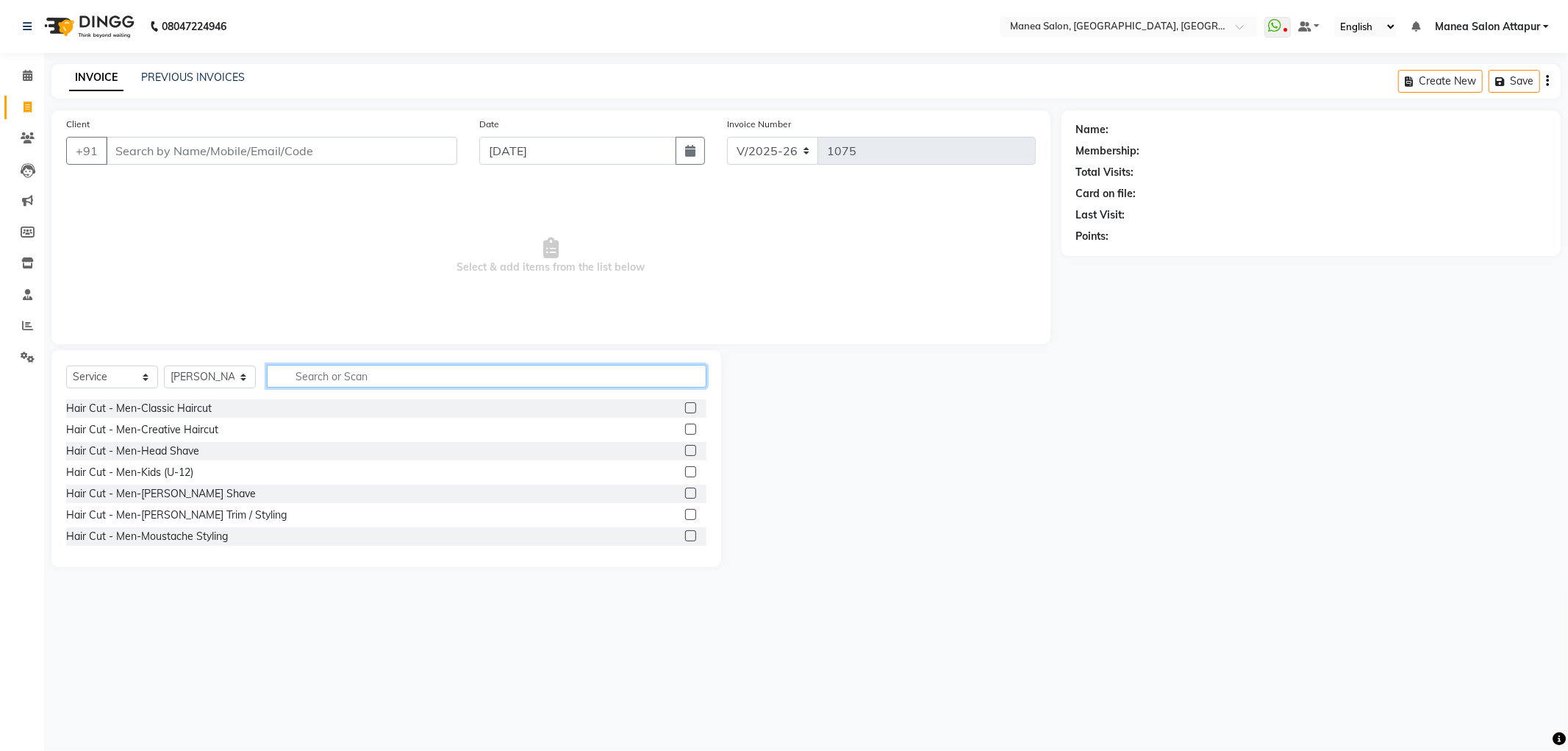
click at [341, 376] on input "text" at bounding box center [487, 376] width 440 height 23
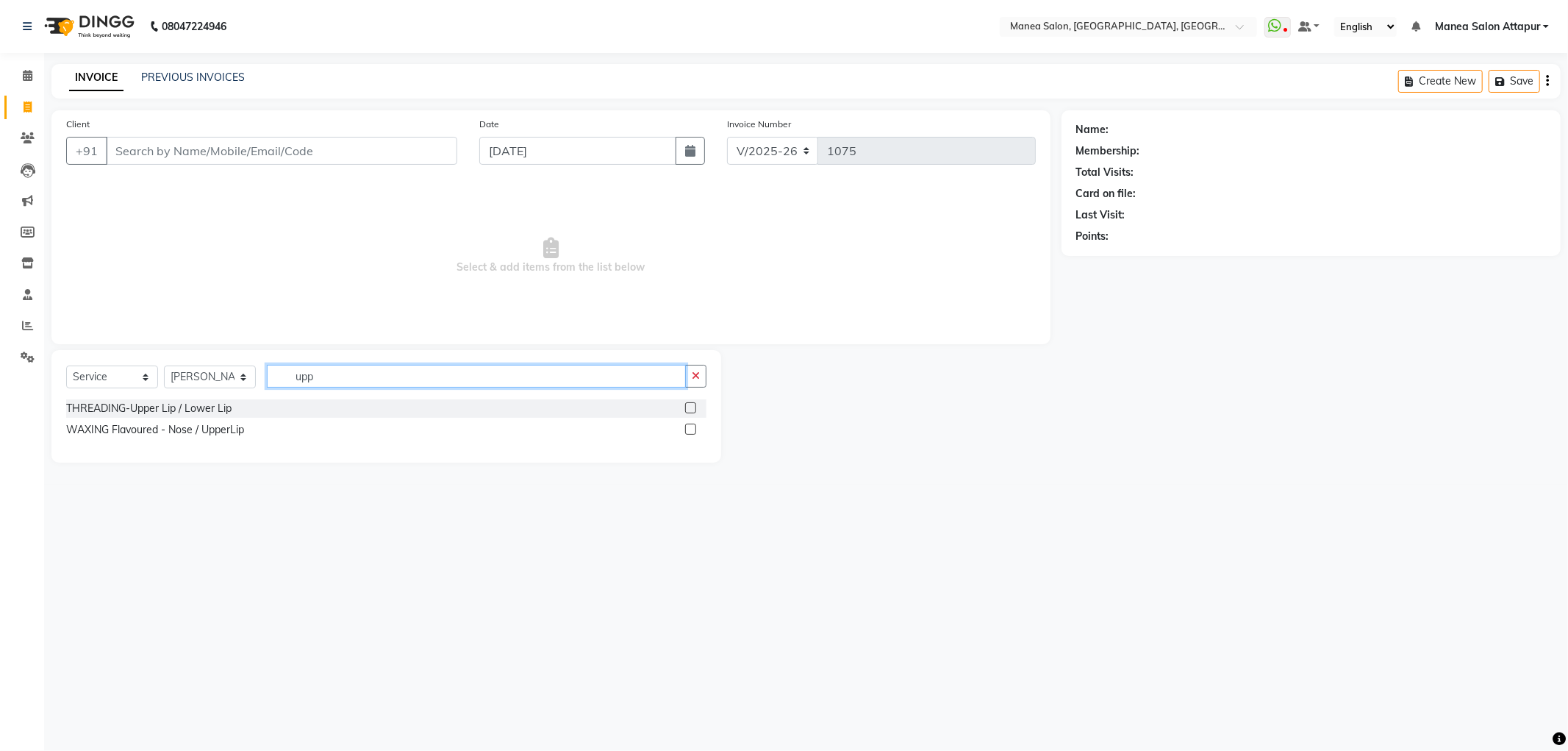
type input "upp"
click at [692, 408] on label at bounding box center [690, 407] width 11 height 11
click at [692, 408] on input "checkbox" at bounding box center [689, 408] width 10 height 10
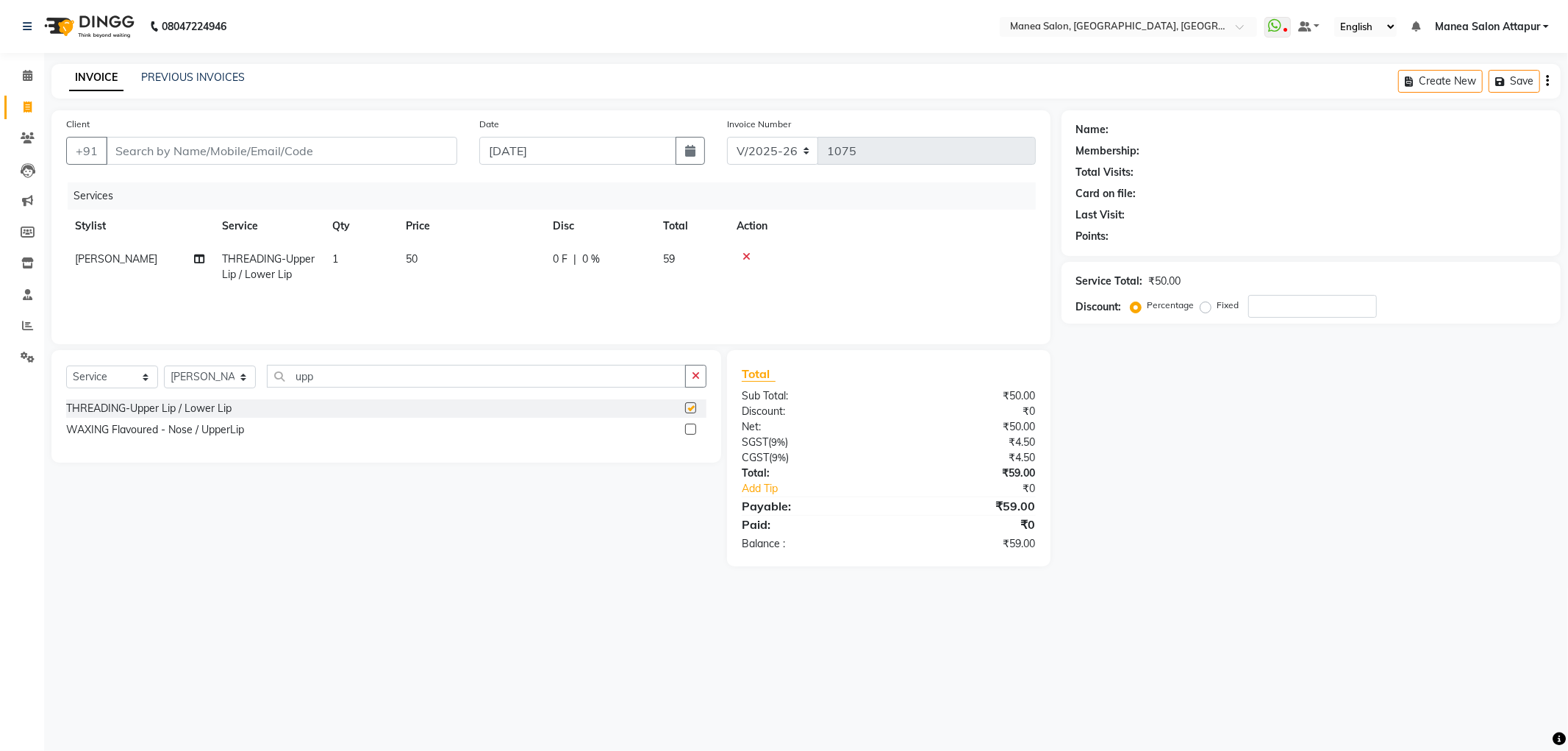
checkbox input "false"
click at [255, 381] on div "Select Service Product Membership Package Voucher Prepaid Gift Card Select Styl…" at bounding box center [386, 382] width 640 height 34
type input "u"
type input "chi"
click at [688, 410] on label at bounding box center [690, 407] width 11 height 11
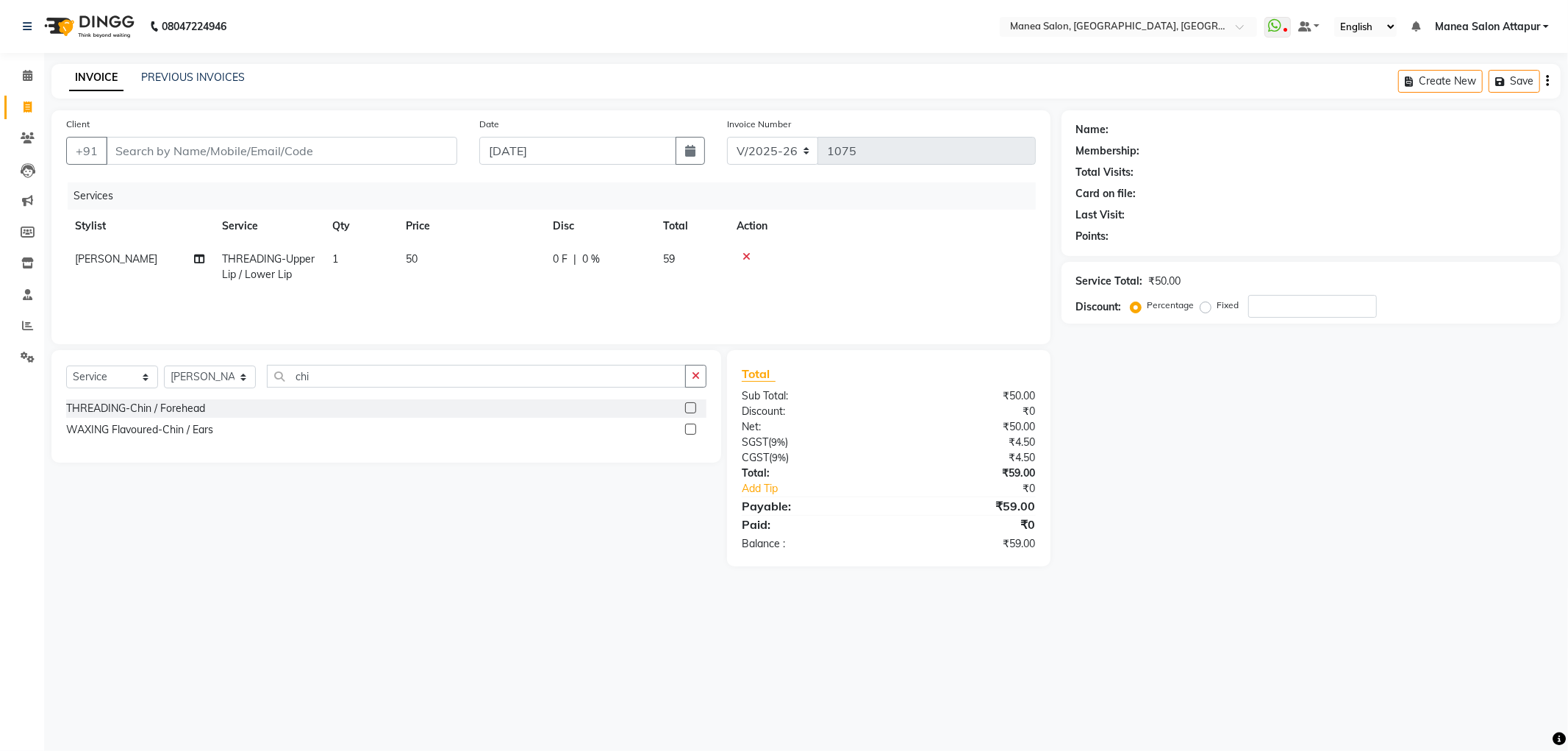
click at [688, 410] on input "checkbox" at bounding box center [689, 408] width 10 height 10
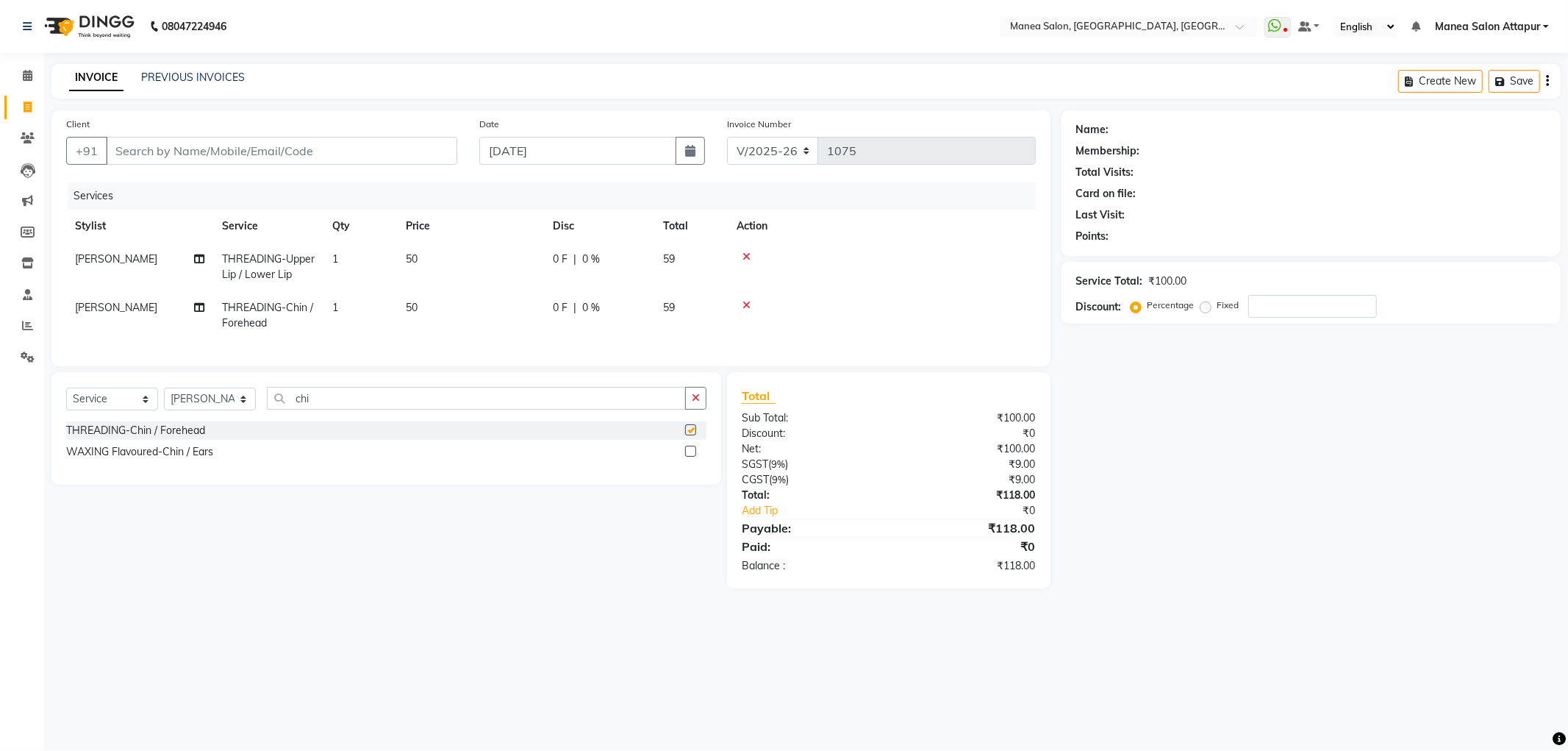
checkbox input "false"
click at [223, 152] on input "Client" at bounding box center [281, 151] width 352 height 28
click at [218, 155] on input "Client" at bounding box center [281, 151] width 352 height 28
type input "d"
type input "0"
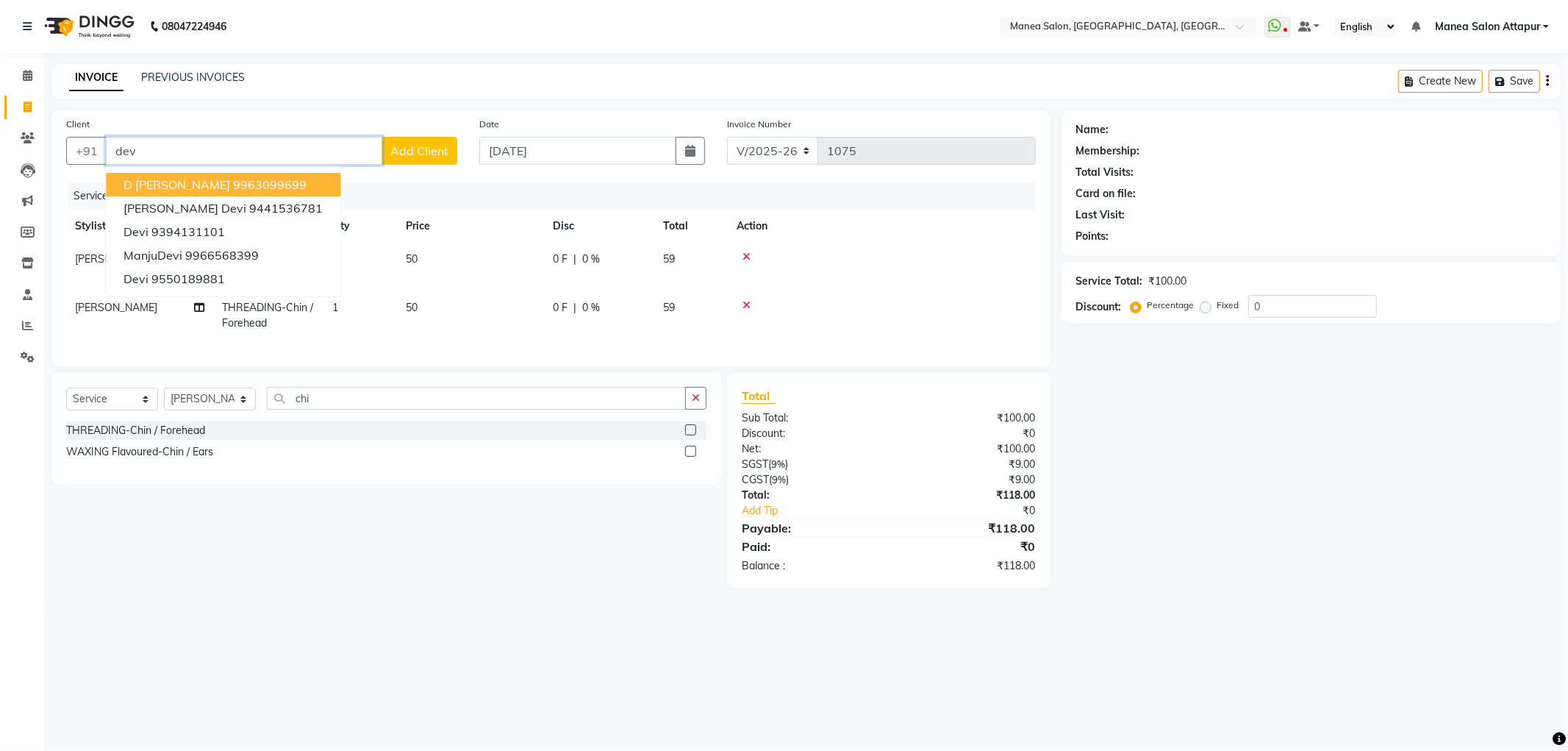
click at [233, 179] on ngb-highlight "9963099699" at bounding box center [269, 184] width 73 height 15
type input "9963099699"
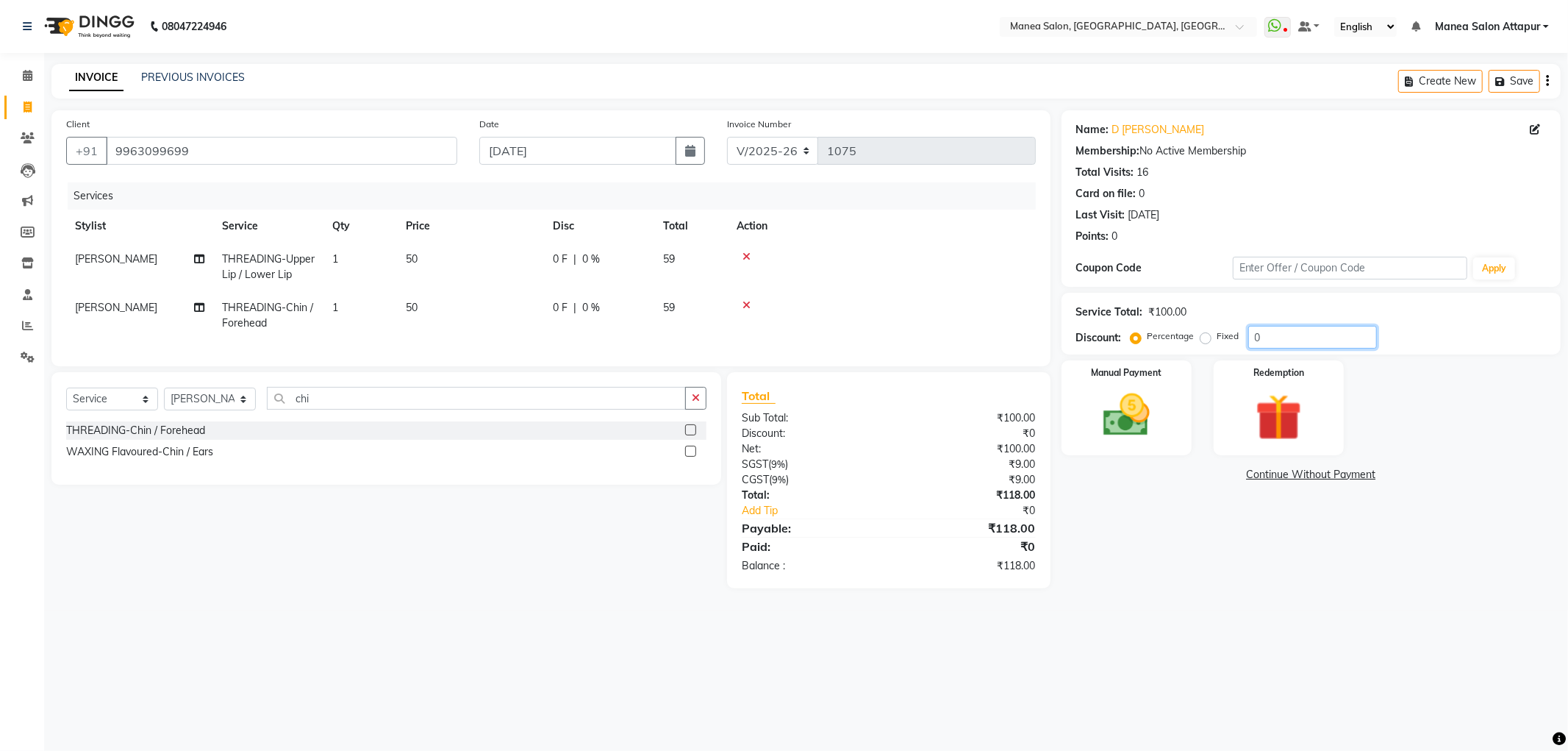
click at [1347, 330] on input "0" at bounding box center [1312, 337] width 129 height 23
type input "015.25"
click at [1177, 396] on div "Manual Payment" at bounding box center [1126, 407] width 135 height 99
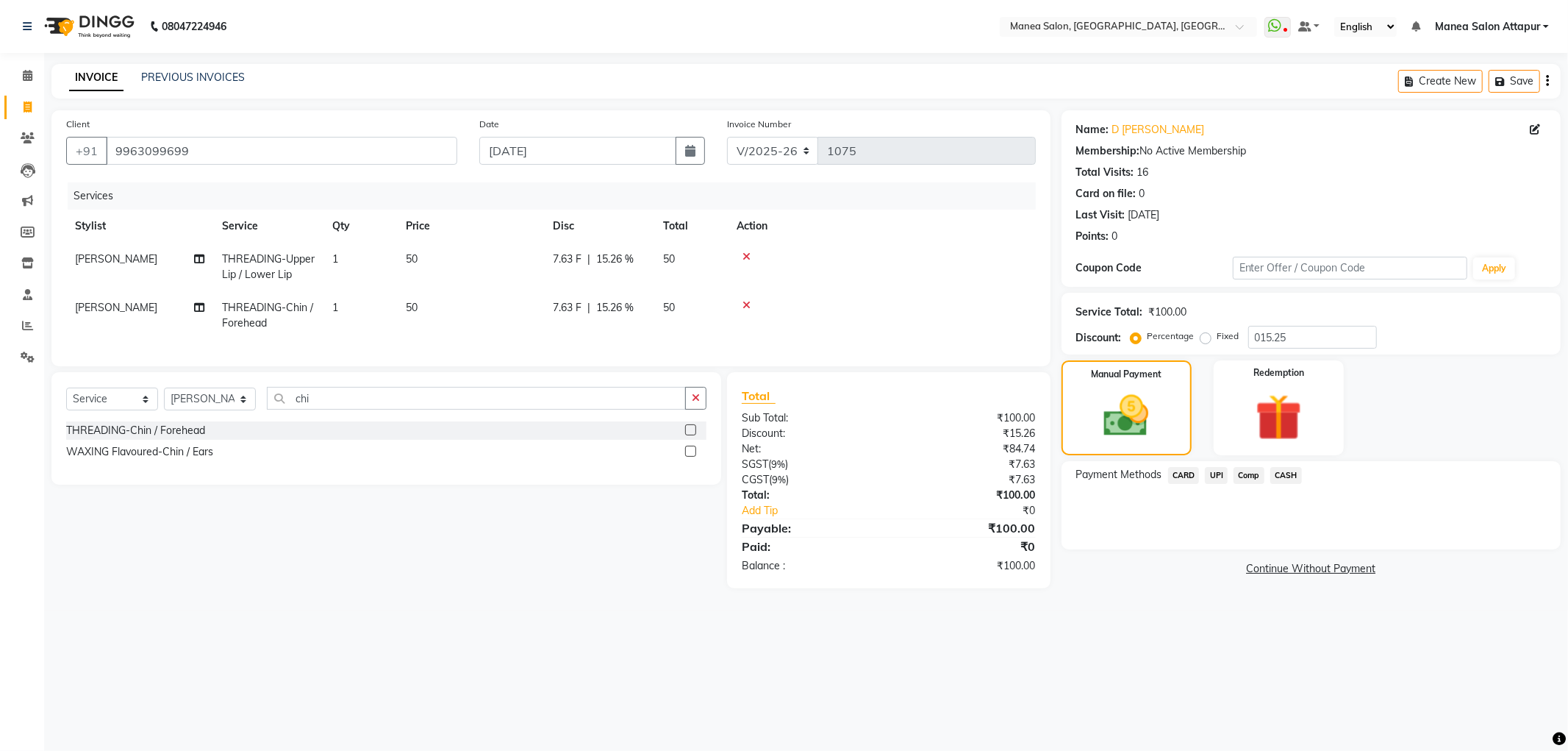
click at [1294, 476] on span "CASH" at bounding box center [1286, 475] width 32 height 17
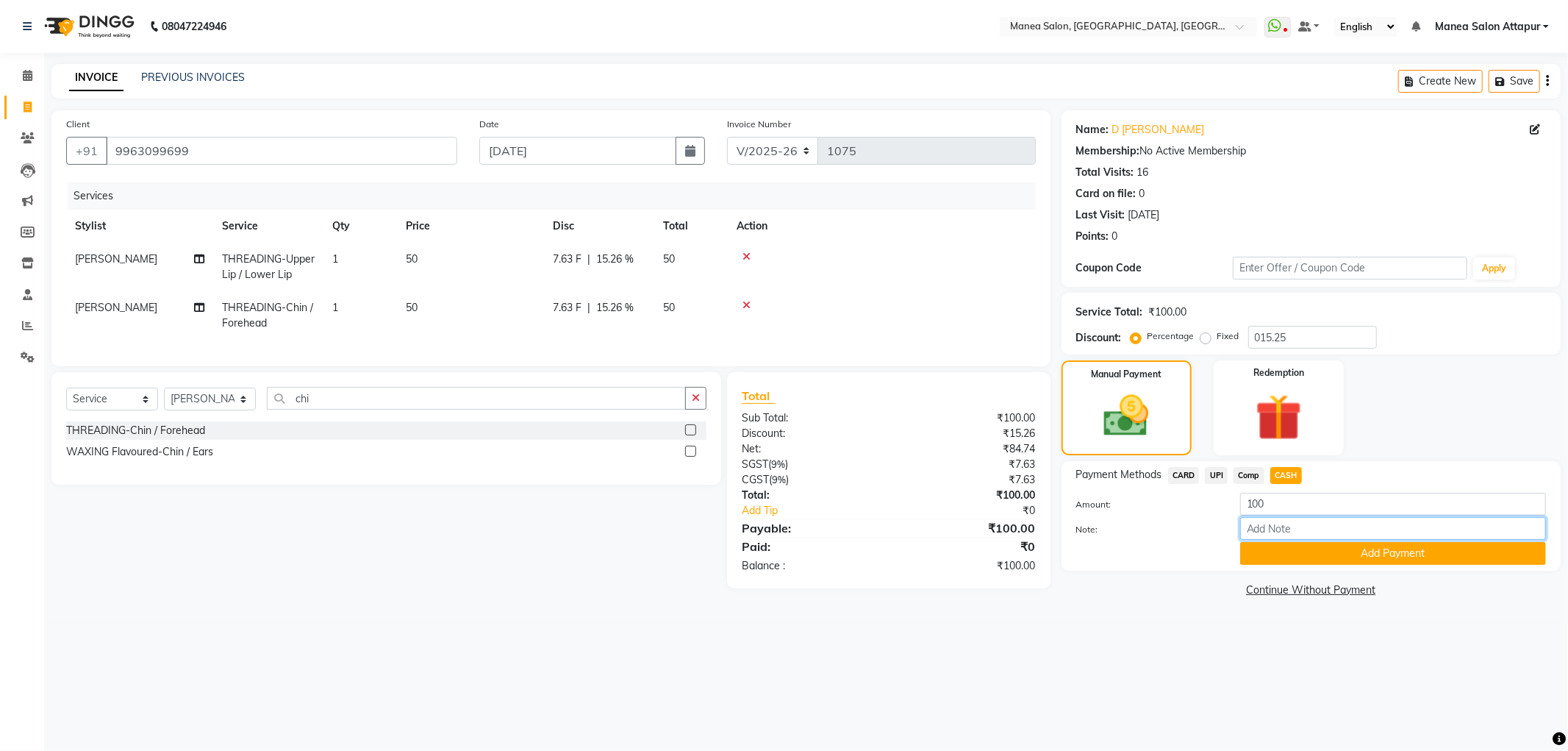
click at [1316, 530] on input "Note:" at bounding box center [1393, 528] width 306 height 23
type input "Salon Account"
click at [1368, 554] on button "Add Payment" at bounding box center [1393, 554] width 306 height 23
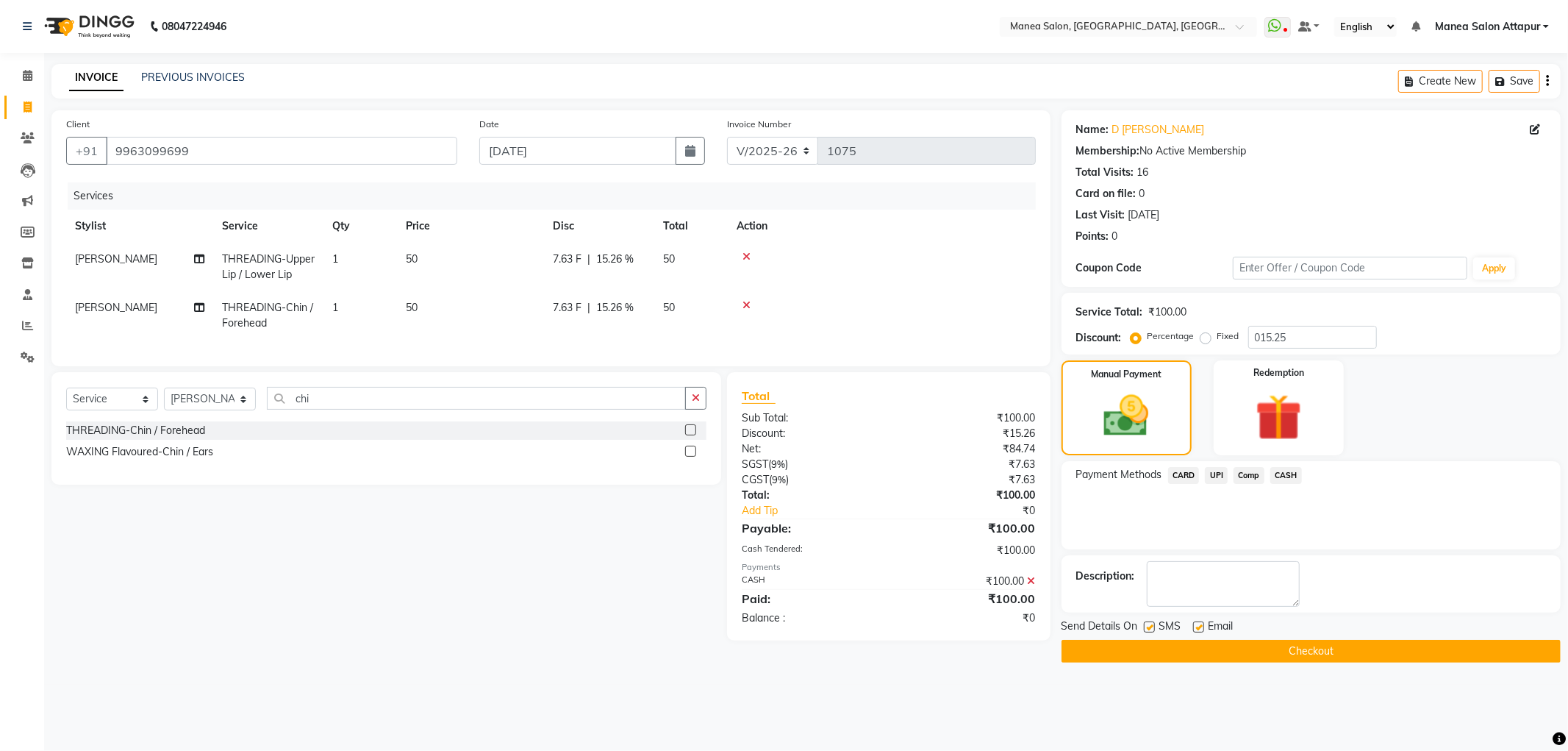
click at [1296, 647] on button "Checkout" at bounding box center [1311, 651] width 499 height 23
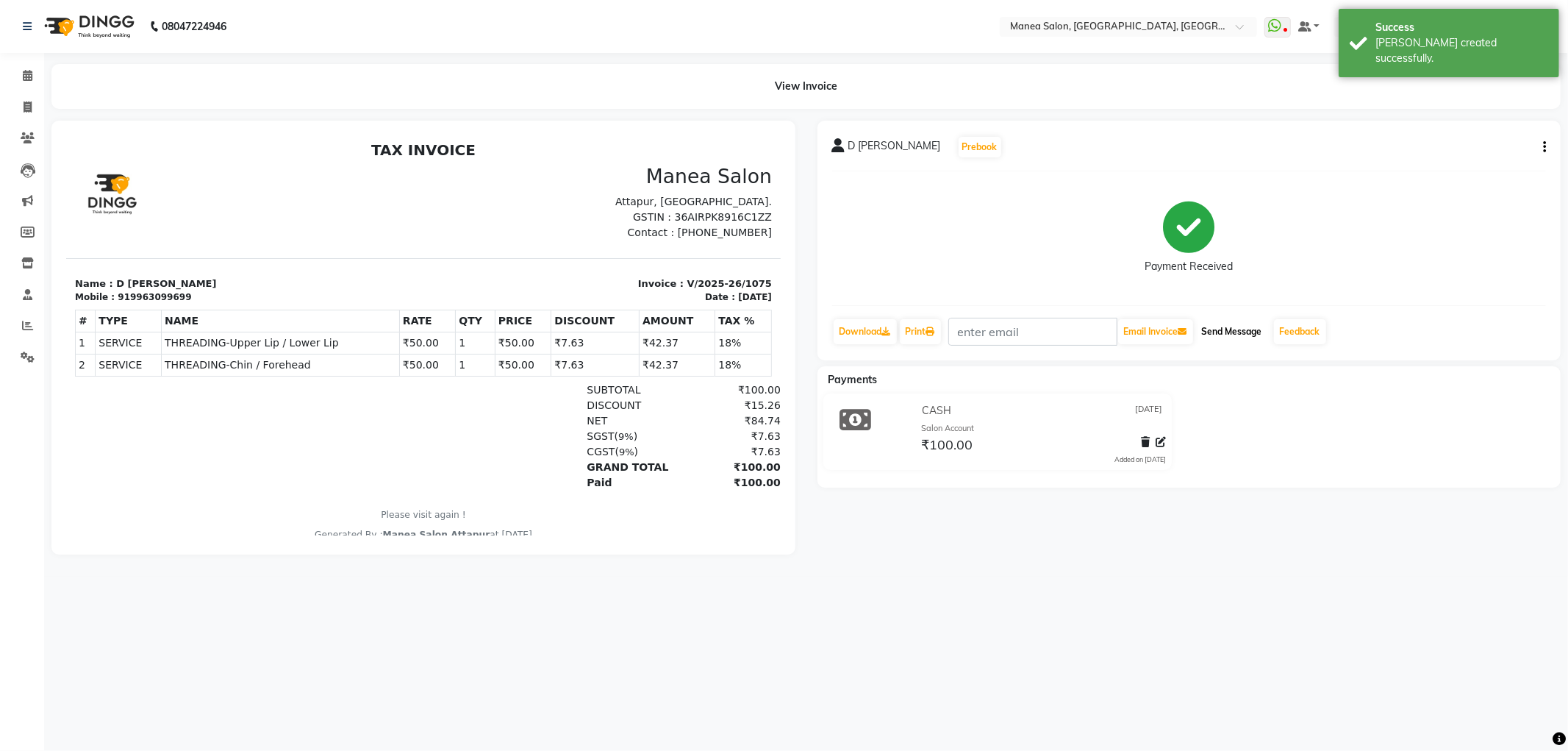
click at [1226, 334] on button "Send Message" at bounding box center [1232, 331] width 72 height 25
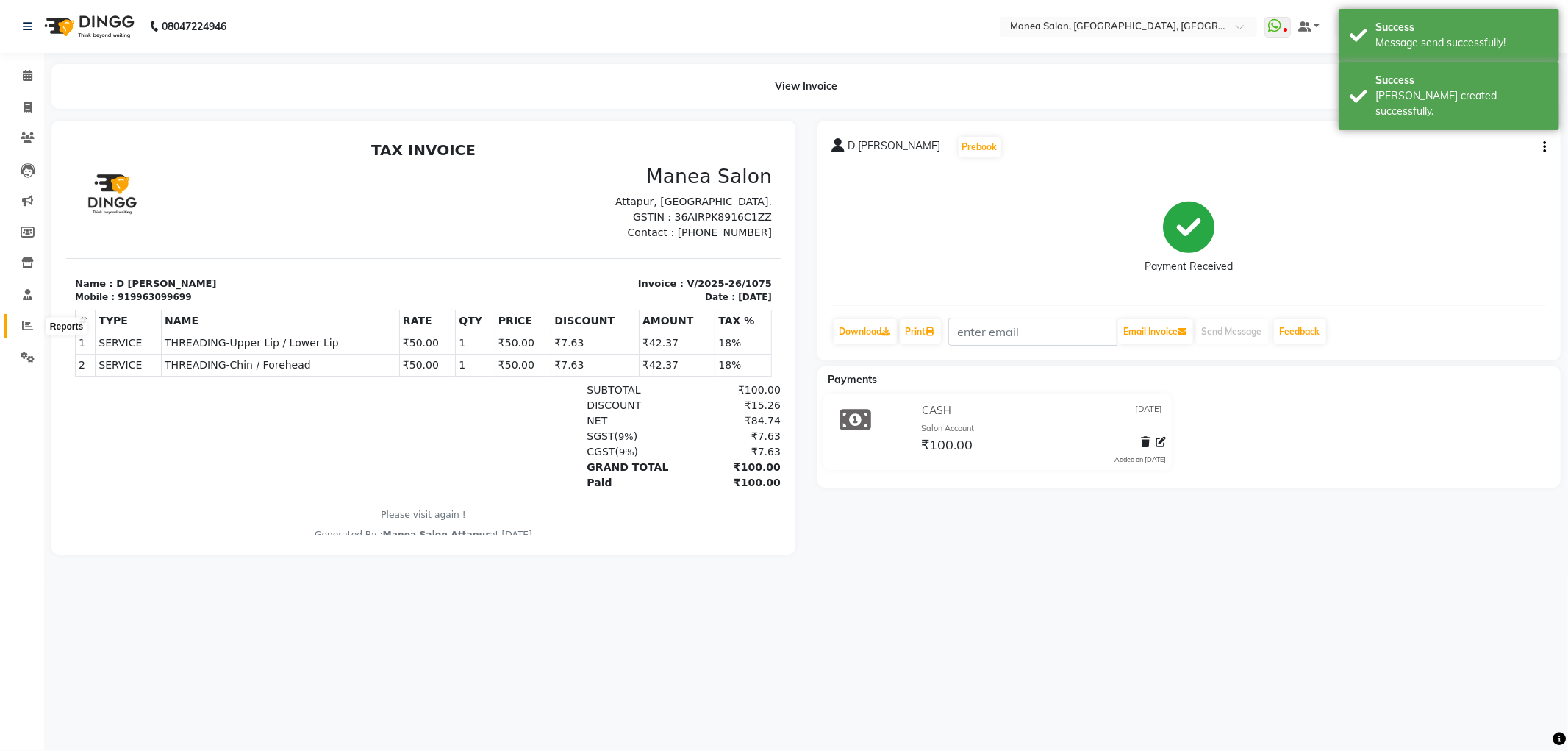
click at [22, 328] on icon at bounding box center [27, 325] width 11 height 11
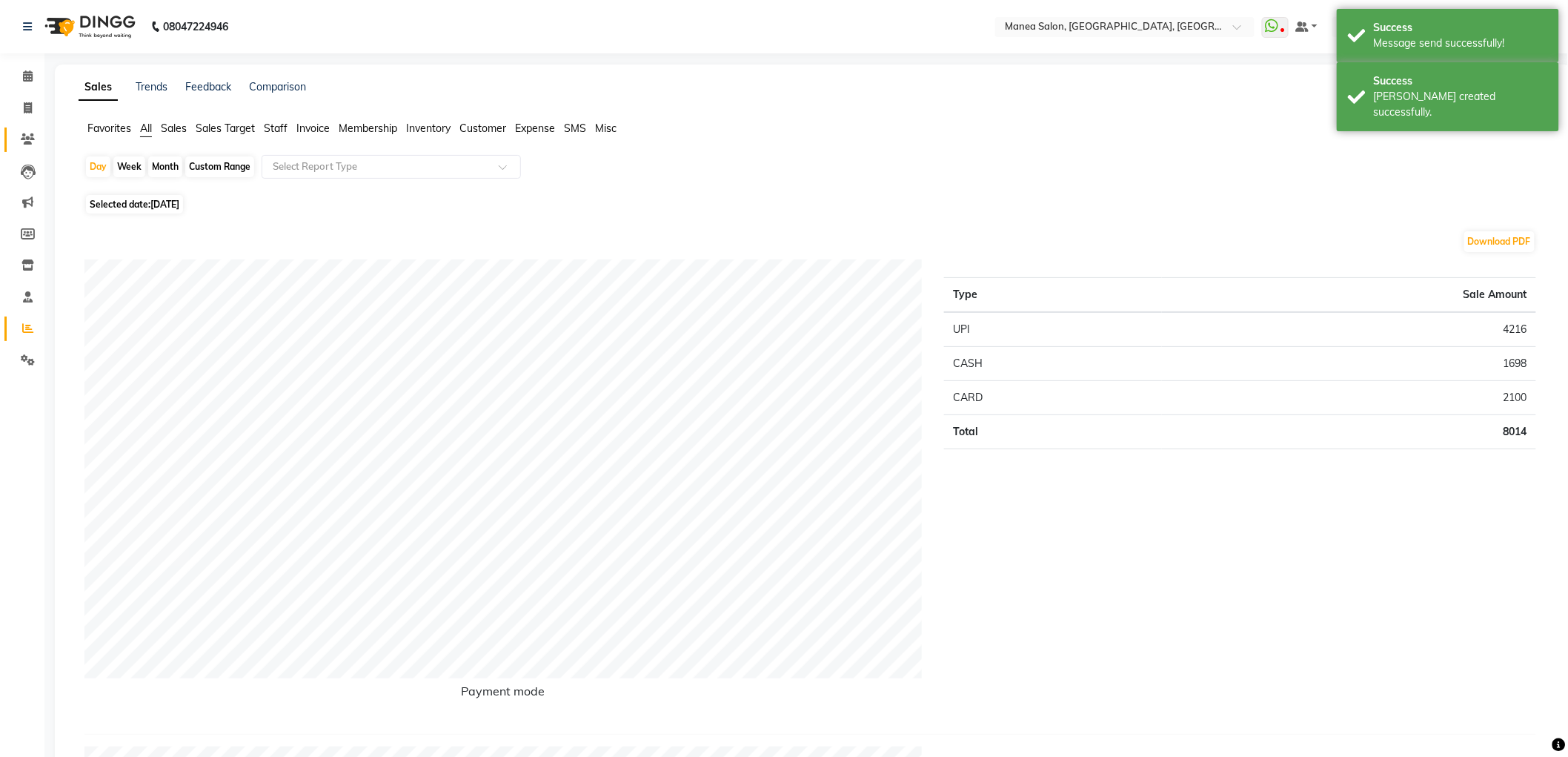
click at [30, 146] on span at bounding box center [28, 139] width 26 height 17
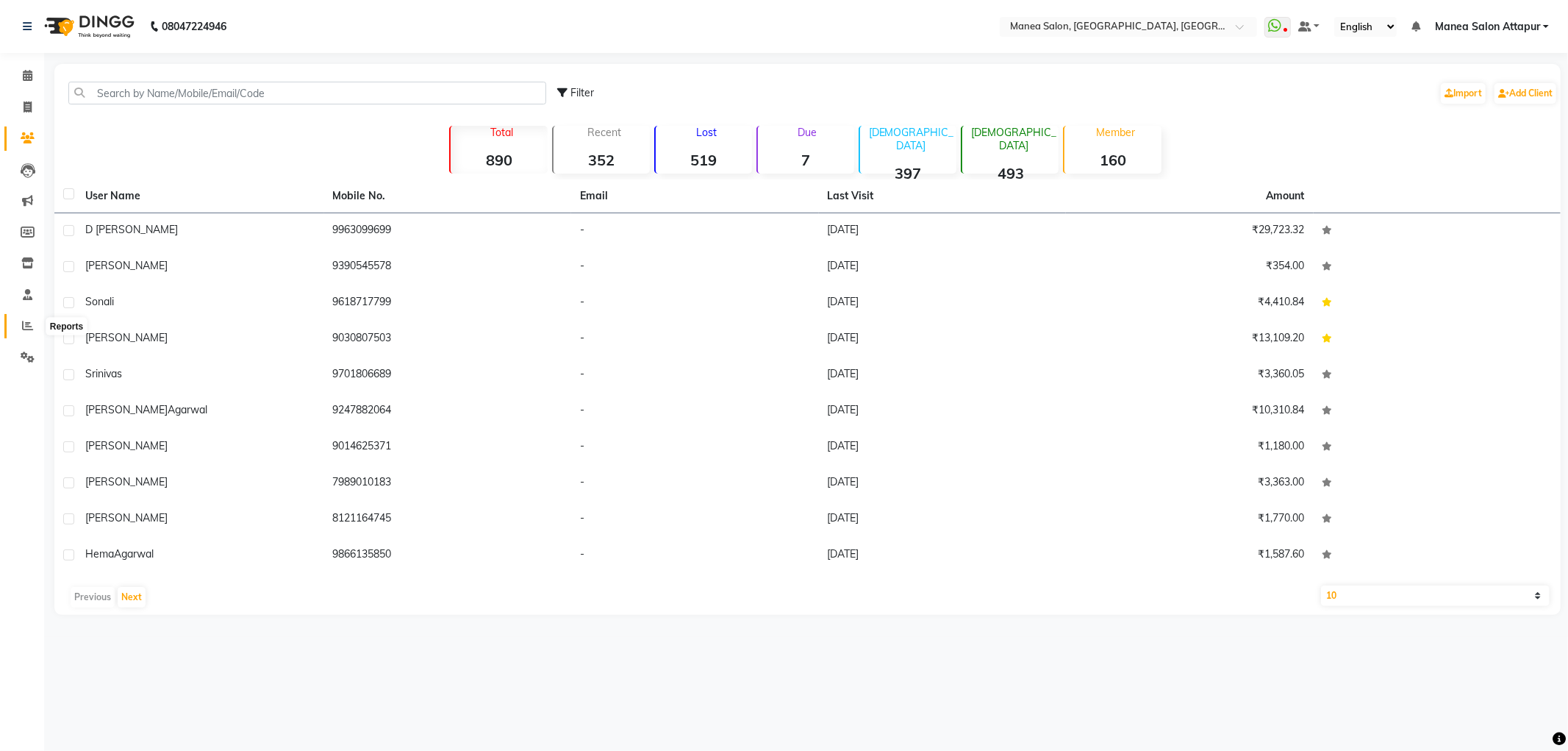
click at [37, 325] on span at bounding box center [27, 325] width 26 height 17
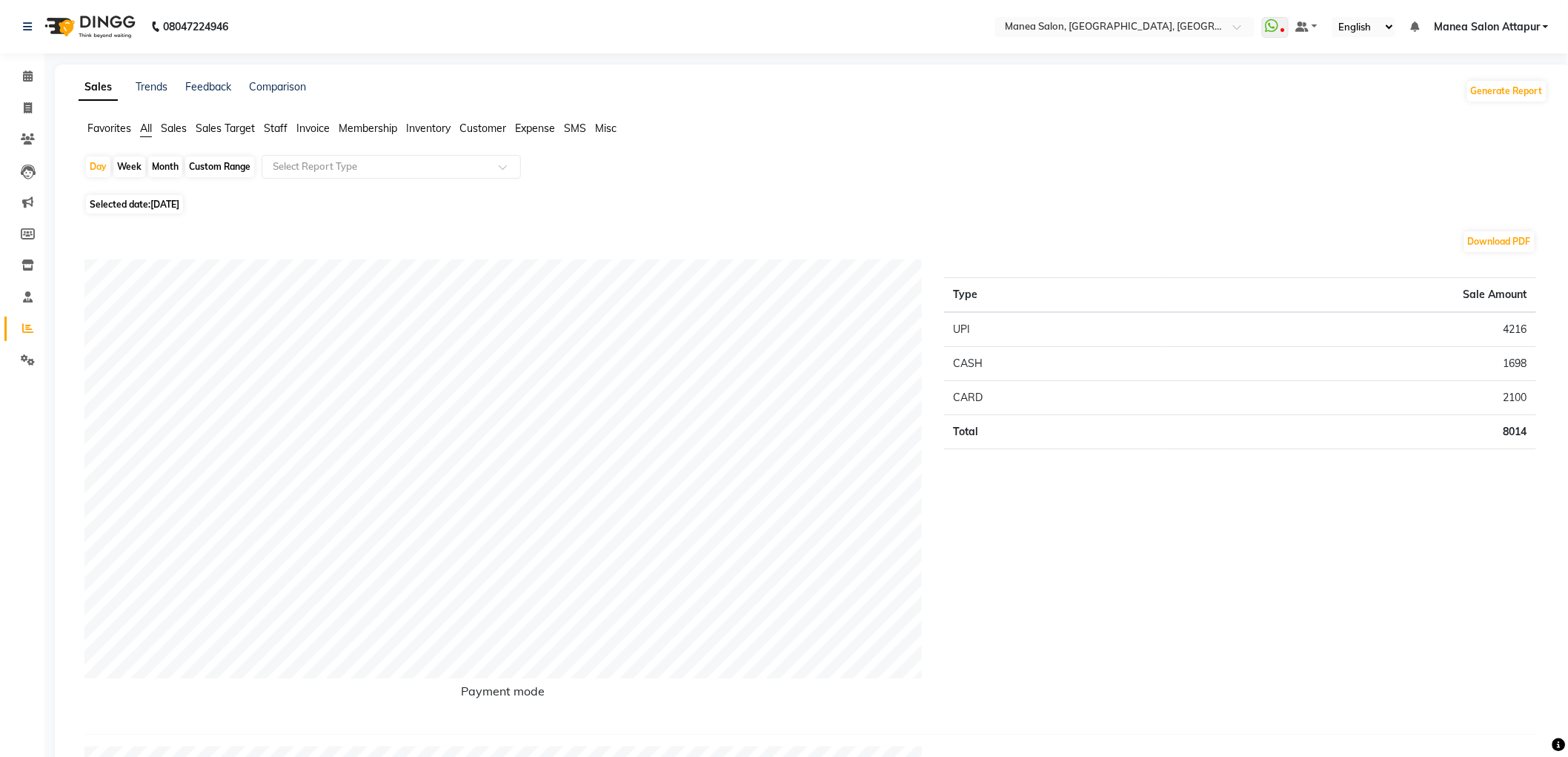
click at [314, 126] on span "Invoice" at bounding box center [314, 128] width 34 height 13
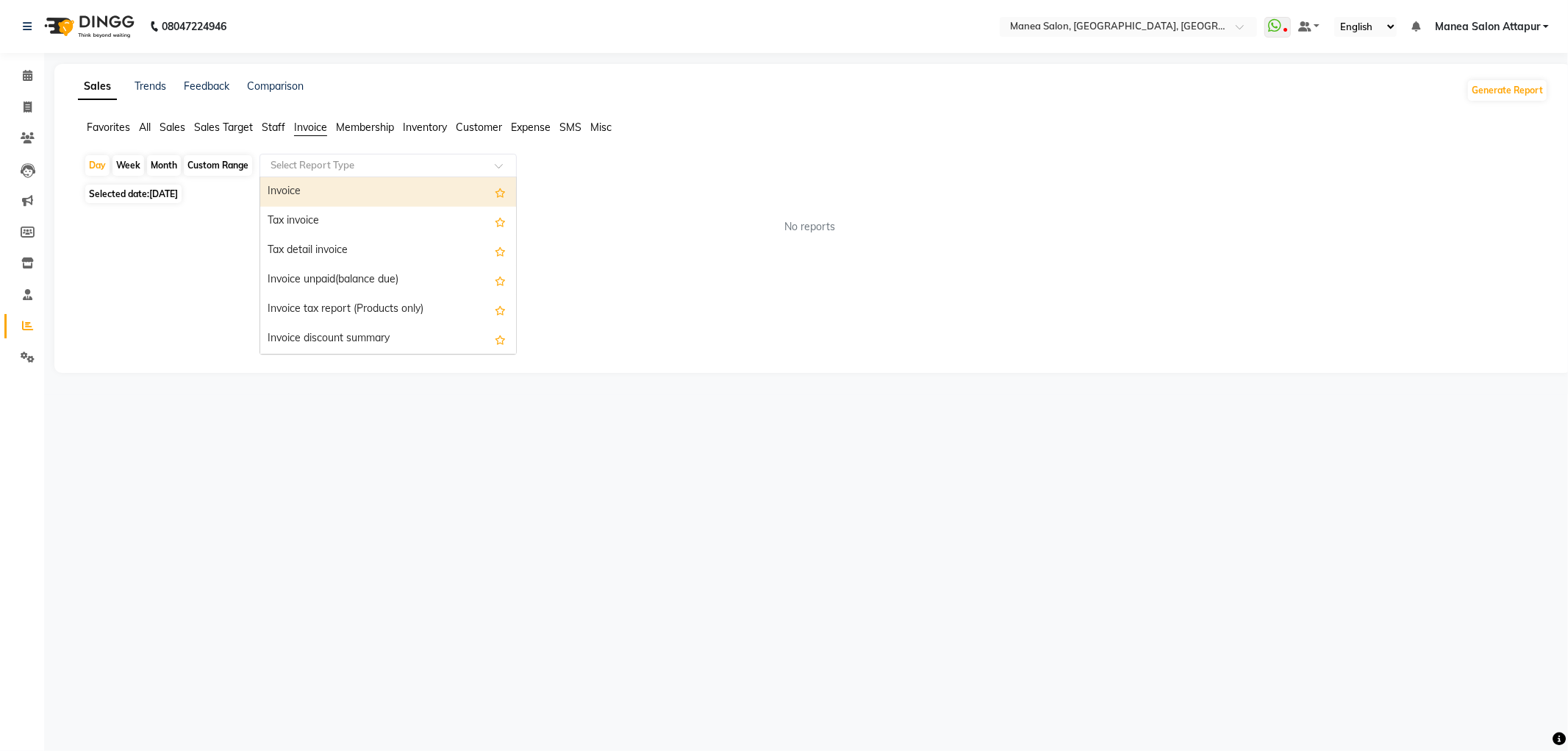
click at [327, 164] on input "text" at bounding box center [374, 165] width 212 height 15
click at [311, 187] on div "Invoice" at bounding box center [388, 191] width 256 height 29
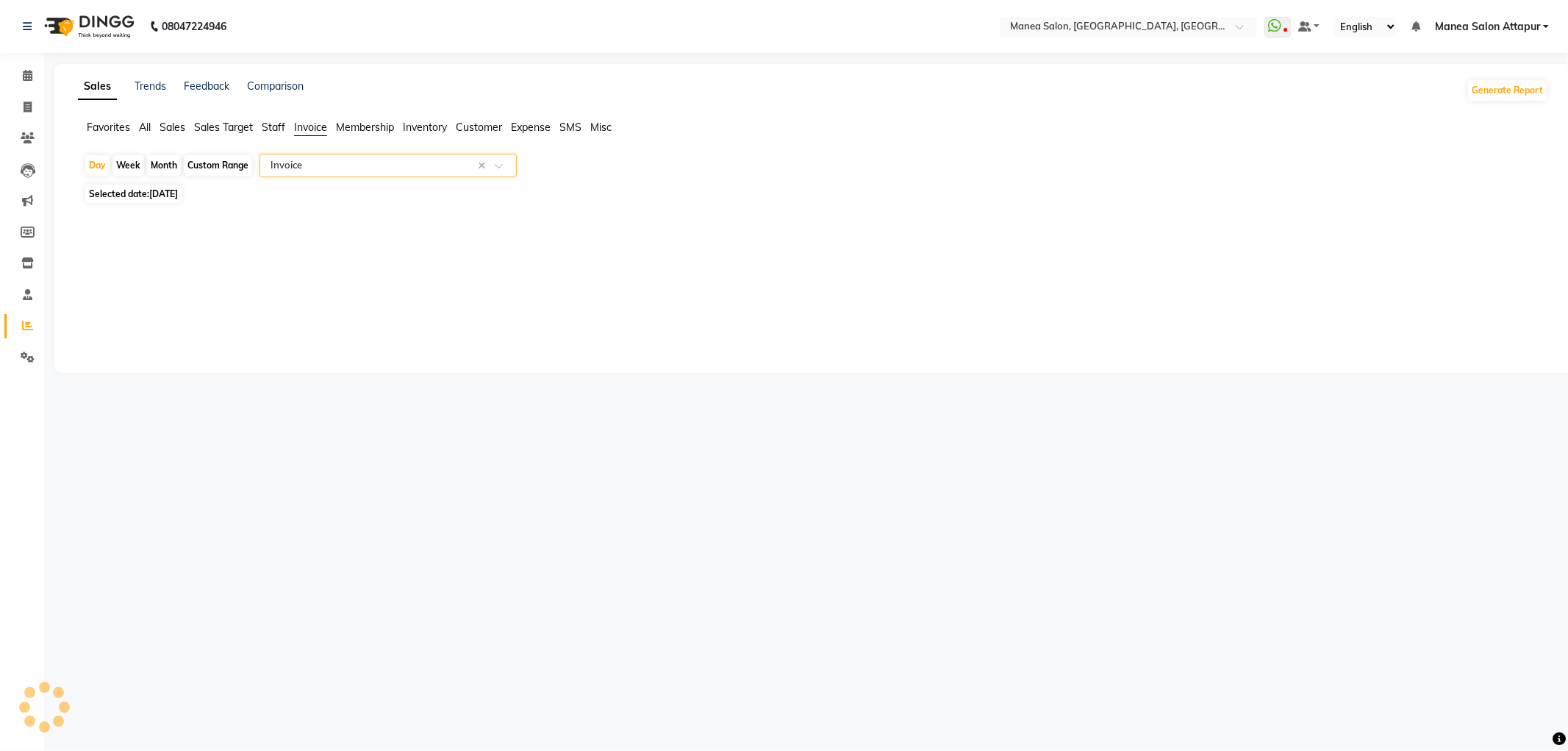
select select "filtered_report"
select select "csv"
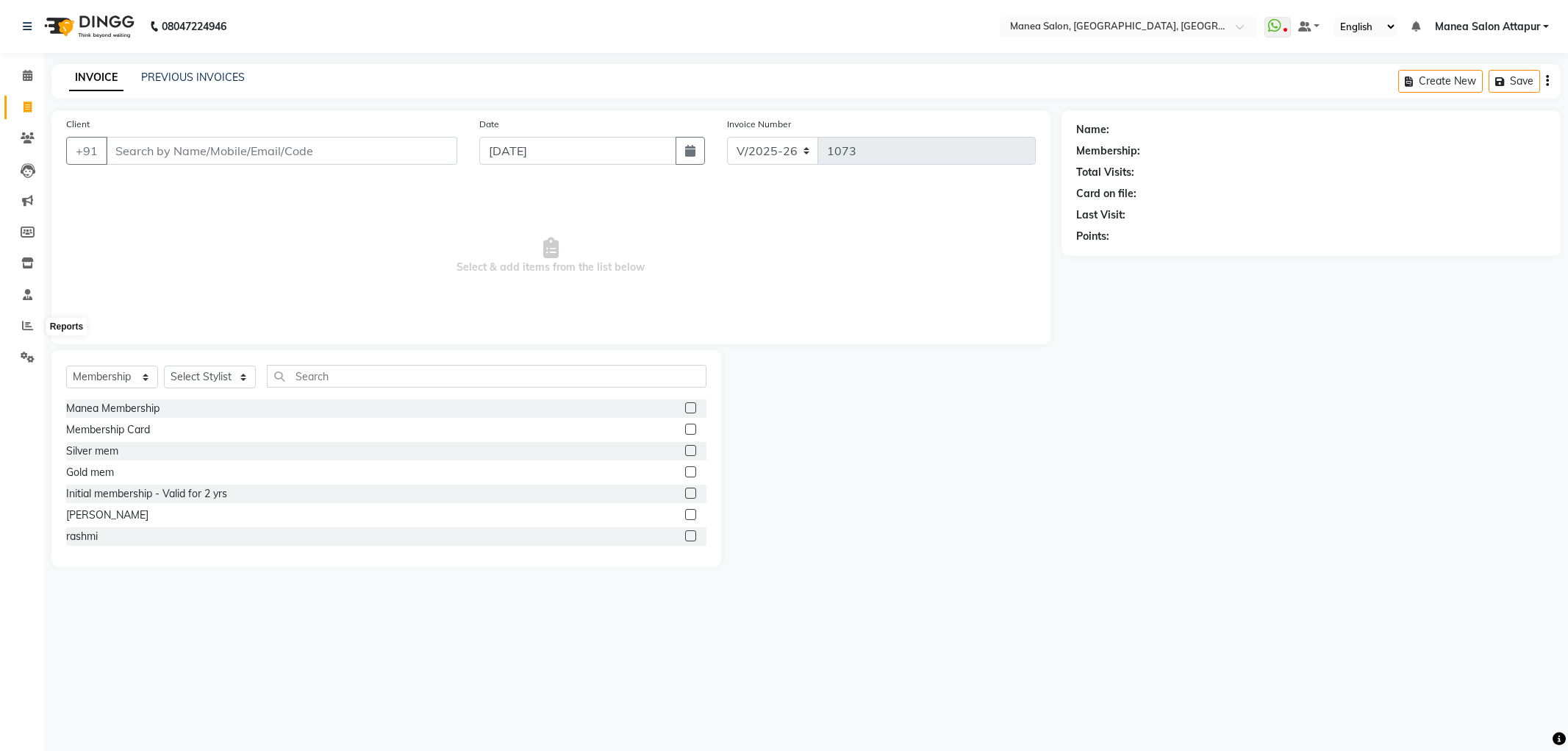
select select "6587"
select select "membership"
click at [32, 331] on icon at bounding box center [27, 325] width 11 height 11
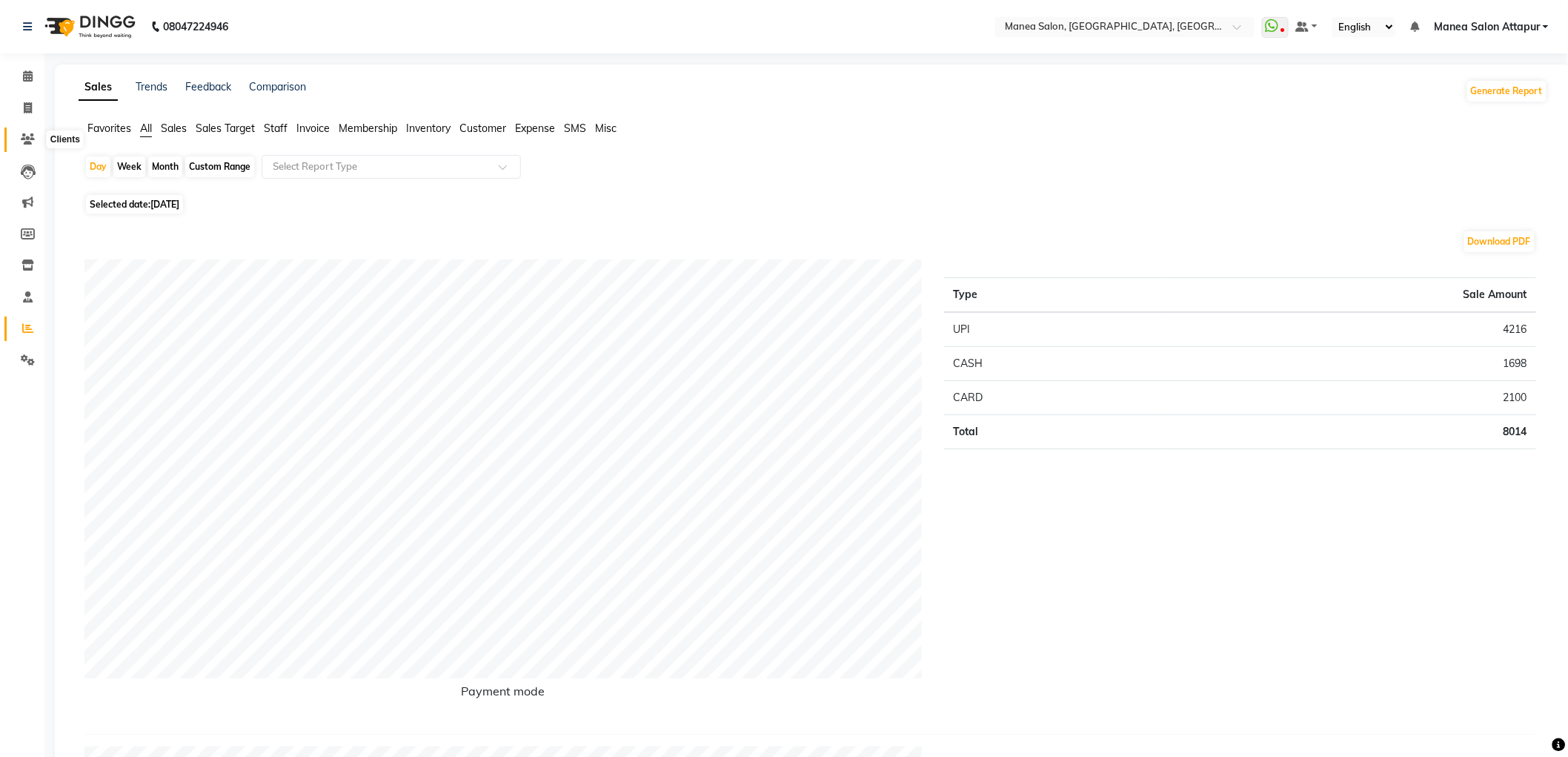
click at [34, 134] on icon at bounding box center [28, 139] width 14 height 12
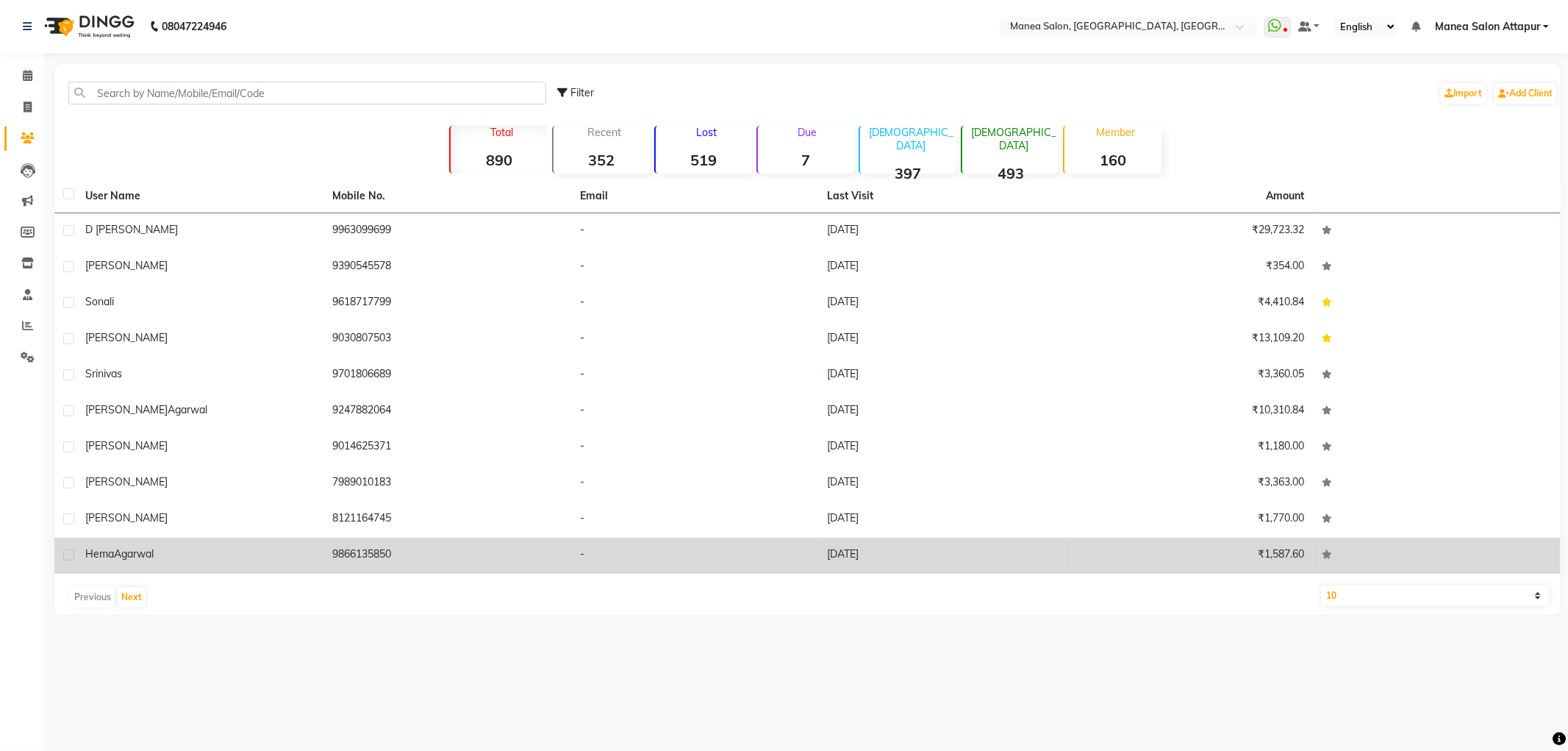
click at [243, 543] on td "Hema Agarwal" at bounding box center [200, 555] width 248 height 36
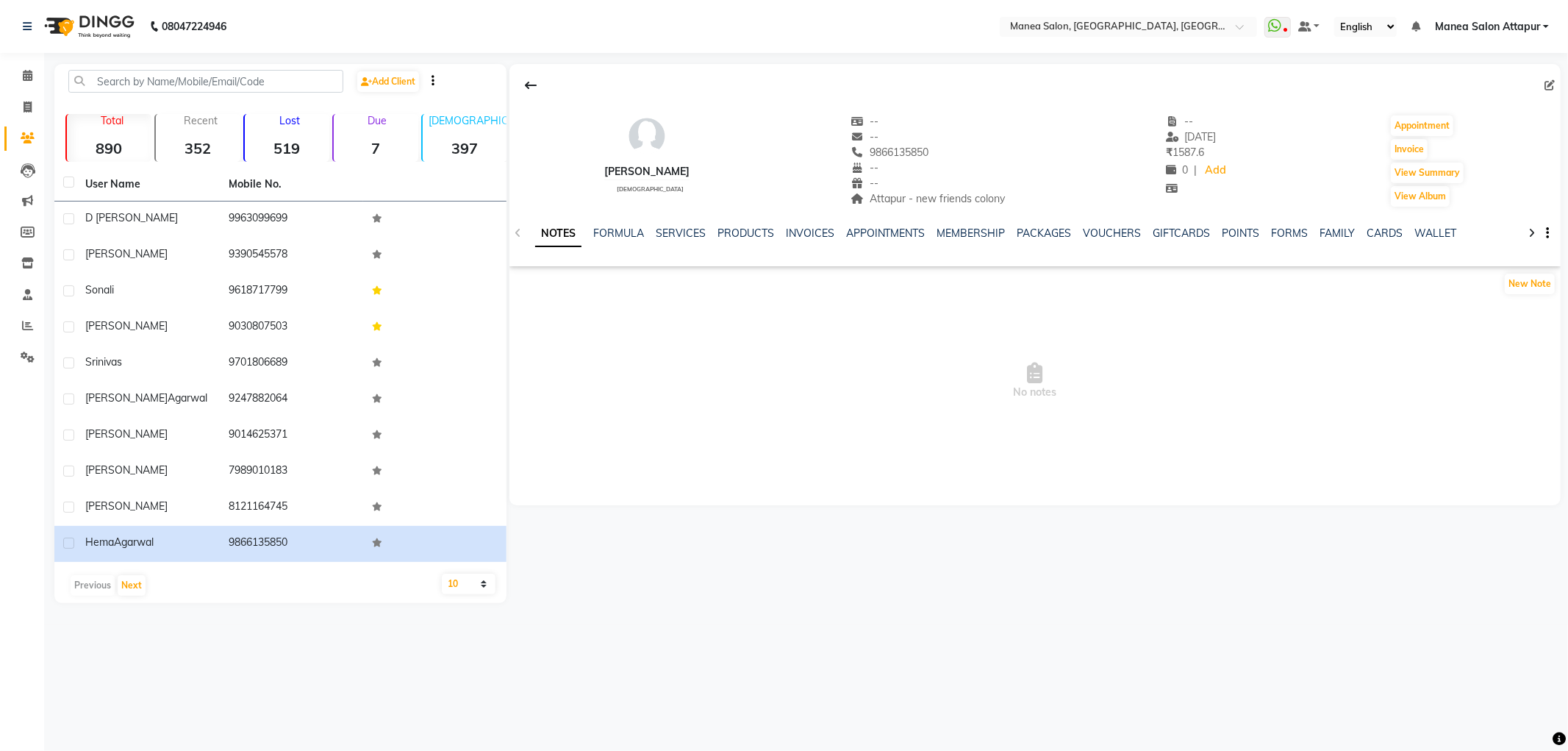
click at [672, 224] on div "NOTES FORMULA SERVICES PRODUCTS INVOICES APPOINTMENTS MEMBERSHIP PACKAGES VOUCH…" at bounding box center [1035, 234] width 1052 height 51
drag, startPoint x: 650, startPoint y: 255, endPoint x: 670, endPoint y: 242, distance: 23.9
click at [652, 254] on div "NOTES FORMULA SERVICES PRODUCTS INVOICES APPOINTMENTS MEMBERSHIP PACKAGES VOUCH…" at bounding box center [1023, 242] width 988 height 33
click at [676, 237] on link "SERVICES" at bounding box center [680, 233] width 50 height 13
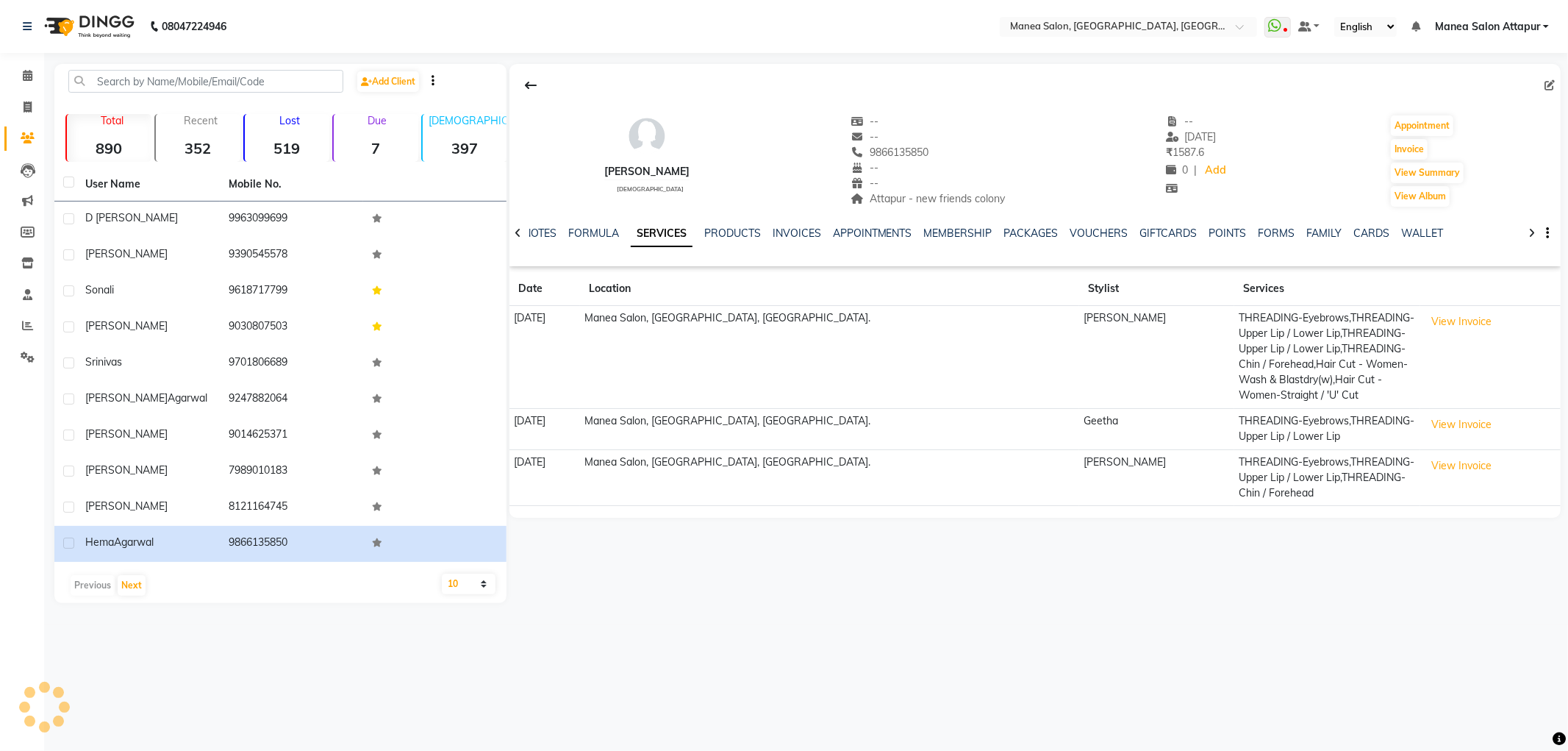
click at [715, 253] on div "NOTES FORMULA SERVICES PRODUCTS INVOICES APPOINTMENTS MEMBERSHIP PACKAGES VOUCH…" at bounding box center [1023, 242] width 988 height 33
click at [1430, 317] on button "View Invoice" at bounding box center [1461, 322] width 73 height 23
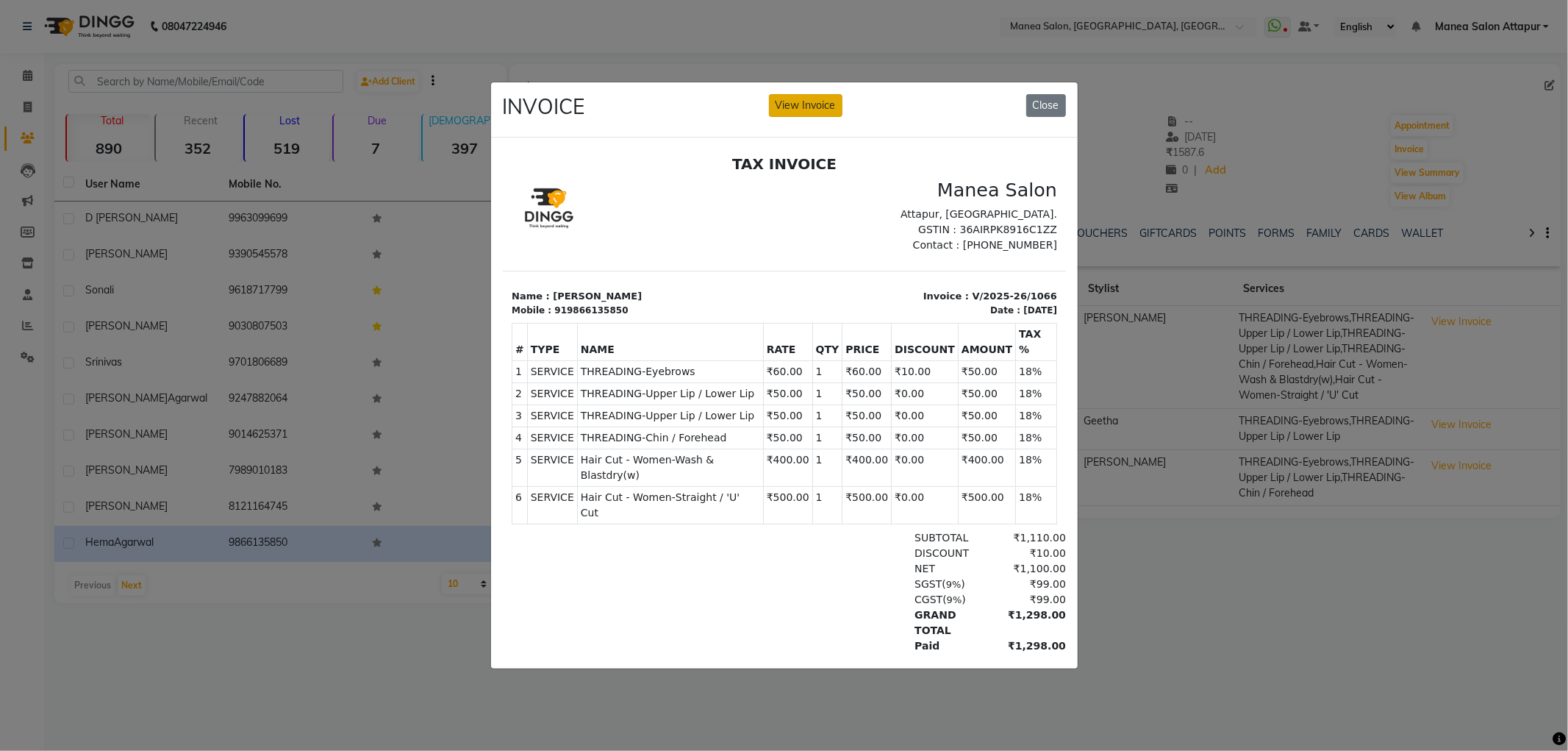
click at [803, 108] on button "View Invoice" at bounding box center [805, 106] width 73 height 23
